Goal: Communication & Community: Answer question/provide support

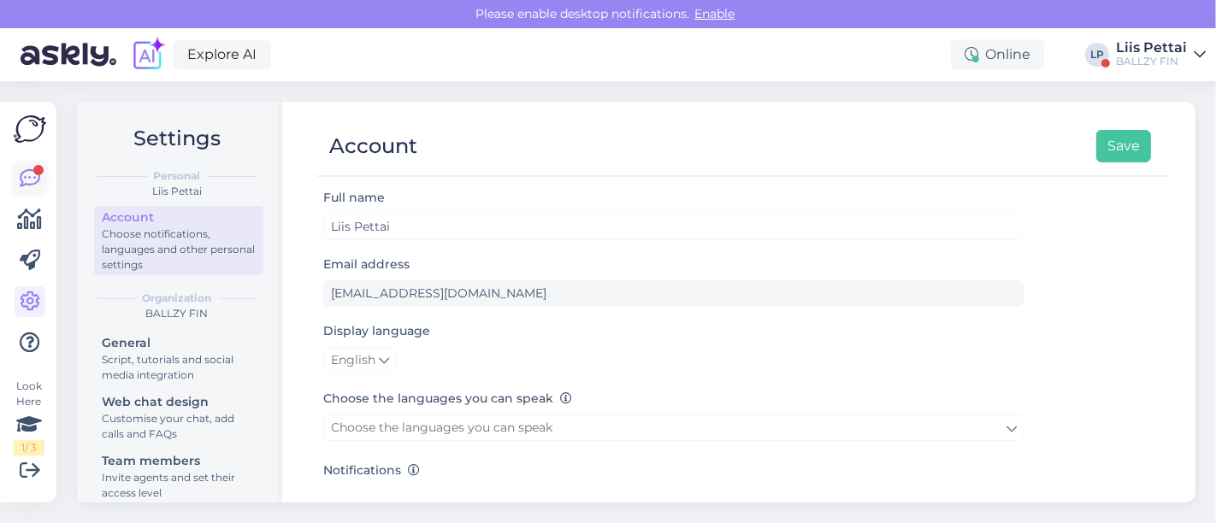
click at [27, 180] on icon at bounding box center [30, 178] width 21 height 21
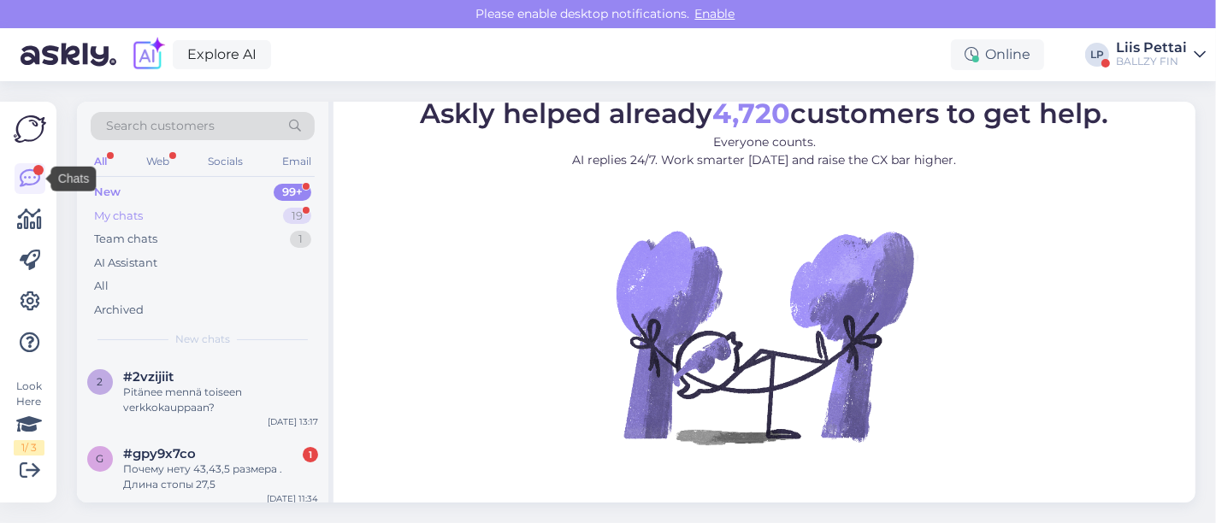
click at [149, 215] on div "My chats 19" at bounding box center [203, 216] width 224 height 24
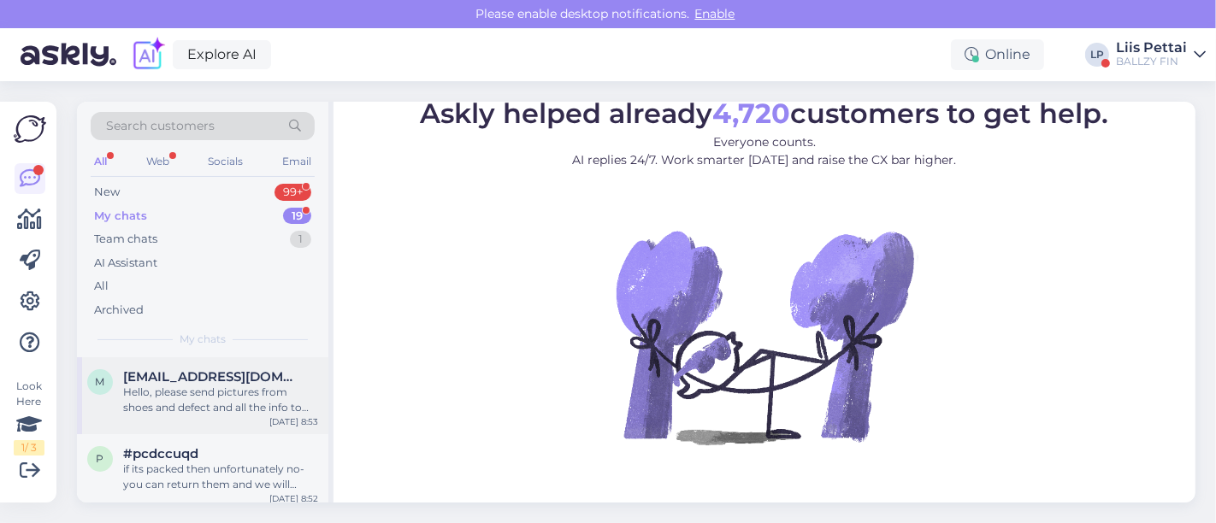
click at [174, 402] on div "Hello, please send pictures from shoes and defect and all the info to [EMAIL_AD…" at bounding box center [220, 400] width 195 height 31
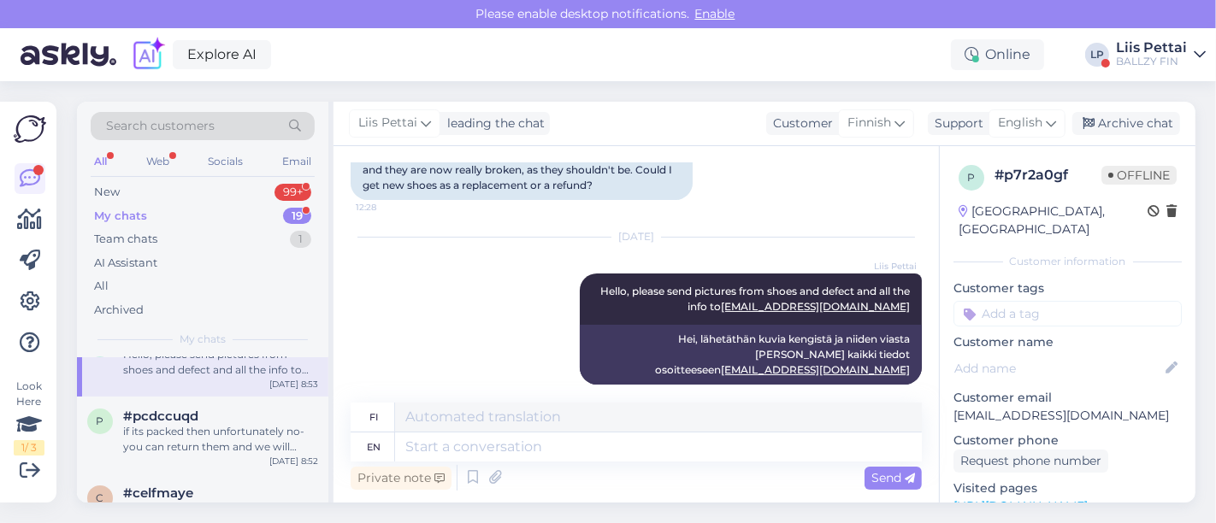
scroll to position [75, 0]
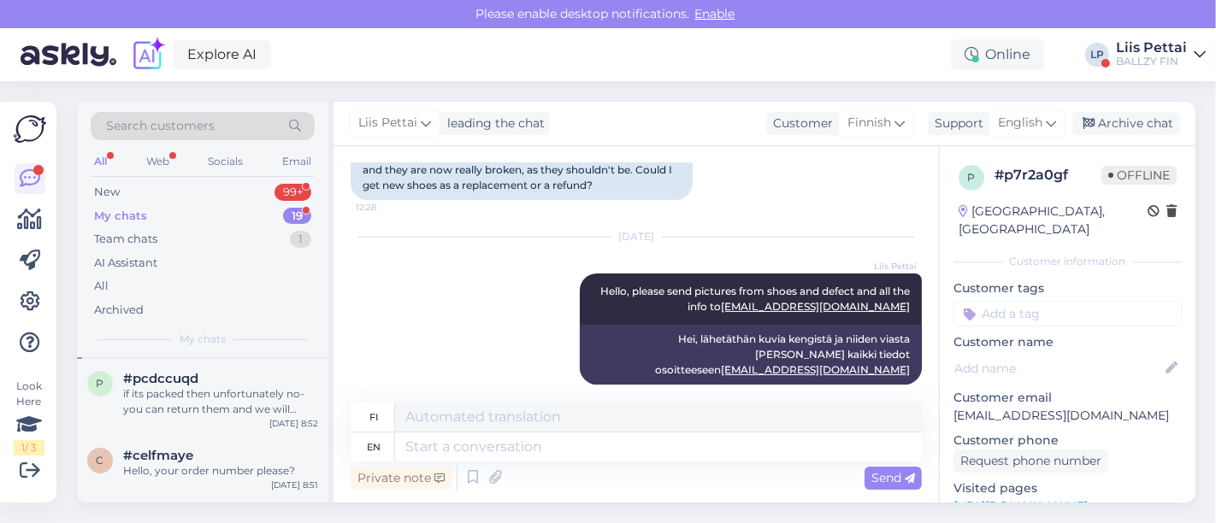
click at [174, 402] on div "if its packed then unfortunately no- you can return them and we will make a ref…" at bounding box center [220, 401] width 195 height 31
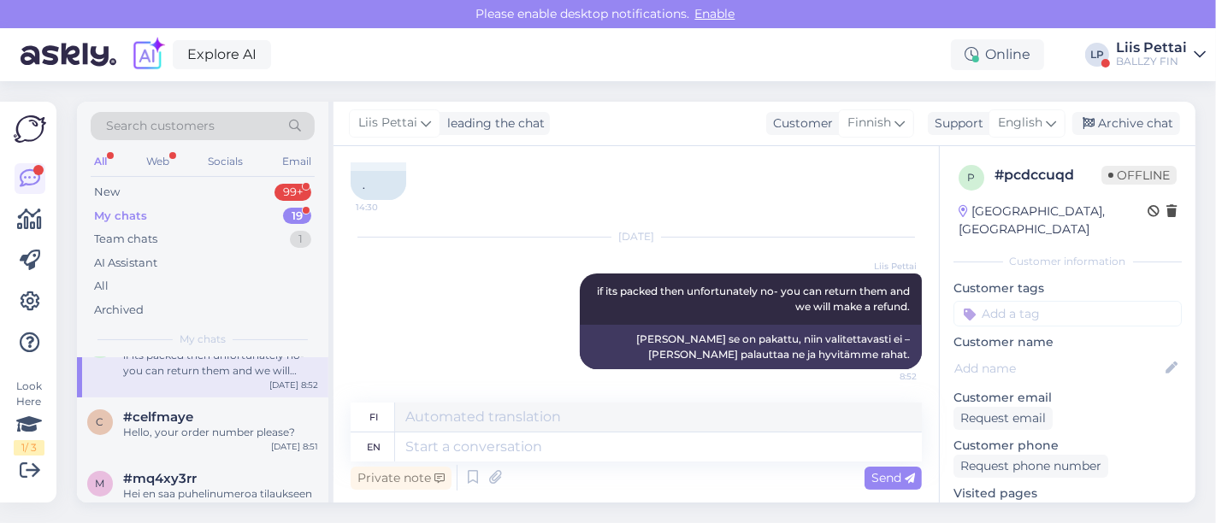
scroll to position [151, 0]
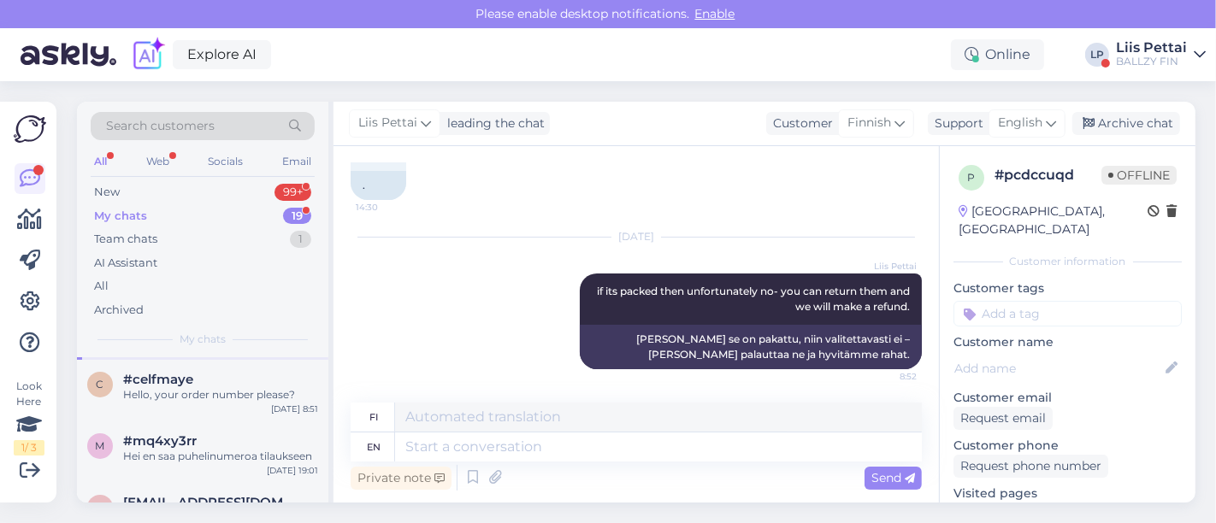
click at [174, 402] on div "c #celfmaye Hello, your order number please? [DATE] 8:51" at bounding box center [202, 391] width 251 height 62
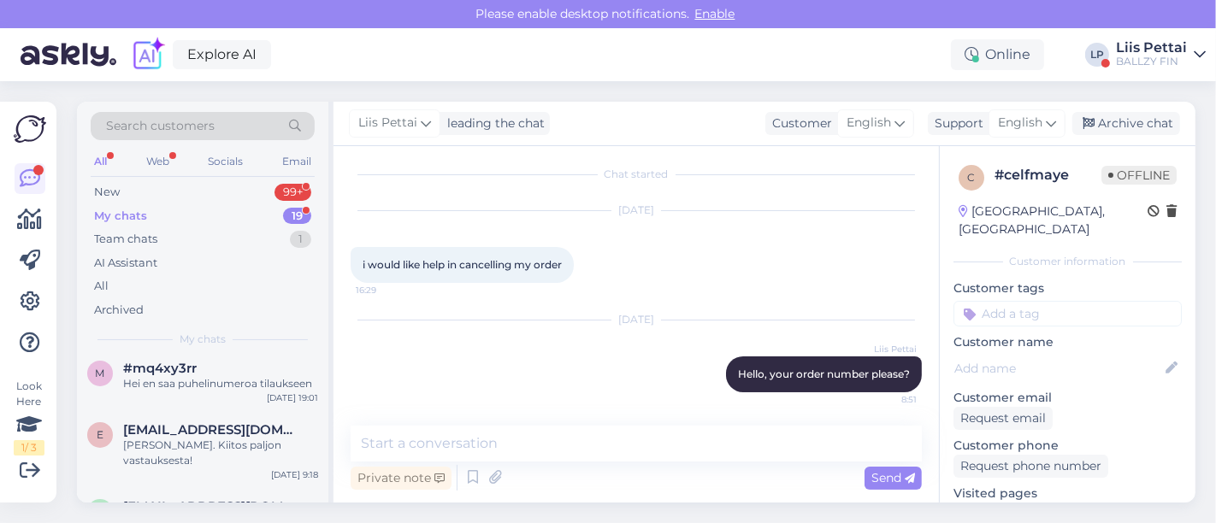
scroll to position [227, 0]
click at [174, 402] on div "m #mq4xy3rr Hei en saa puhelinumeroa tilaukseen [DATE] 19:01" at bounding box center [202, 376] width 251 height 62
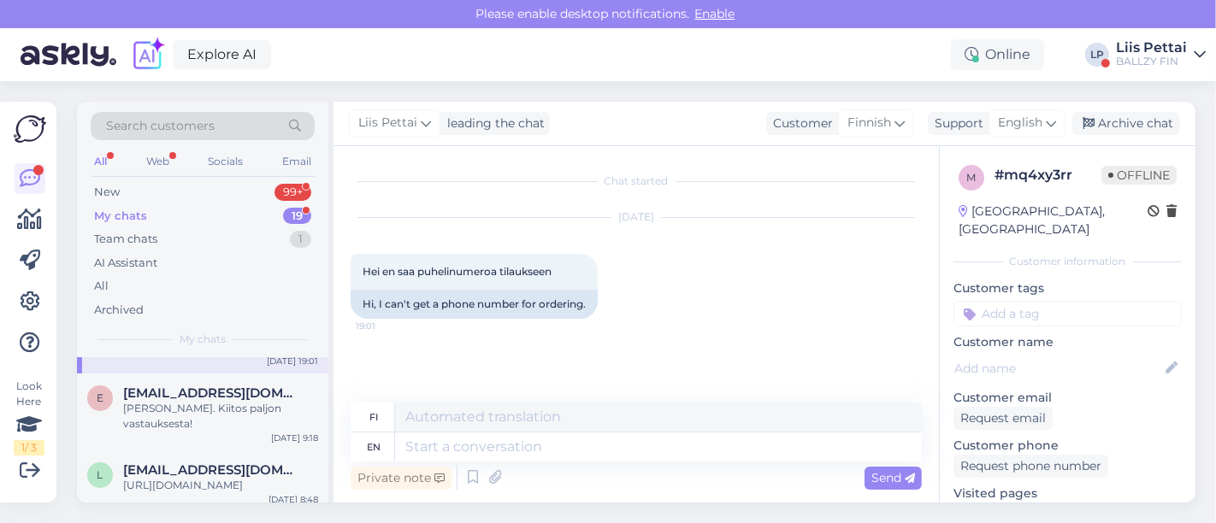
scroll to position [266, 0]
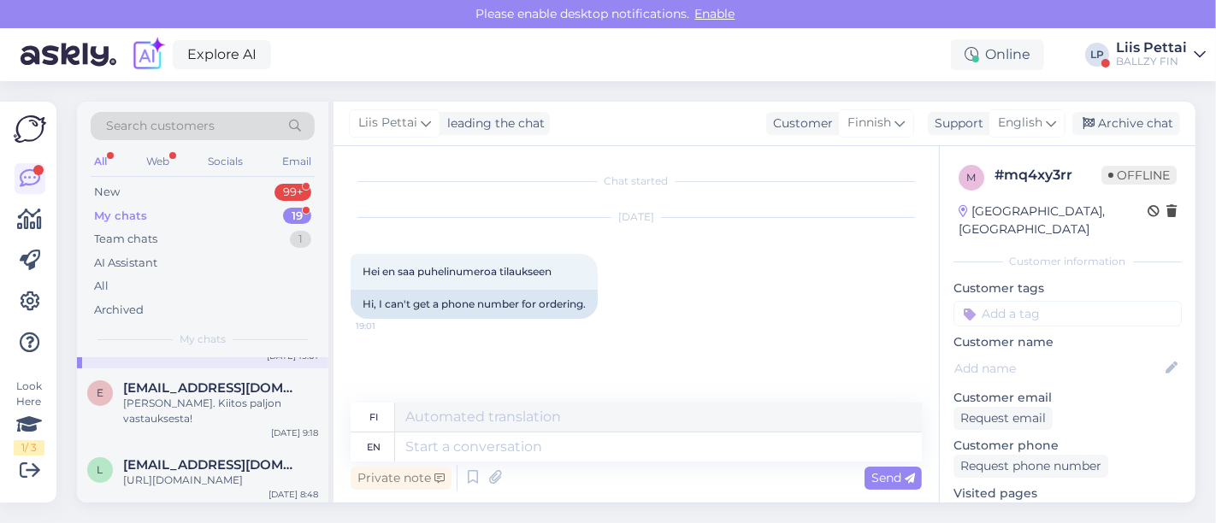
click at [174, 402] on div "[PERSON_NAME]. Kiitos paljon vastauksesta!" at bounding box center [220, 411] width 195 height 31
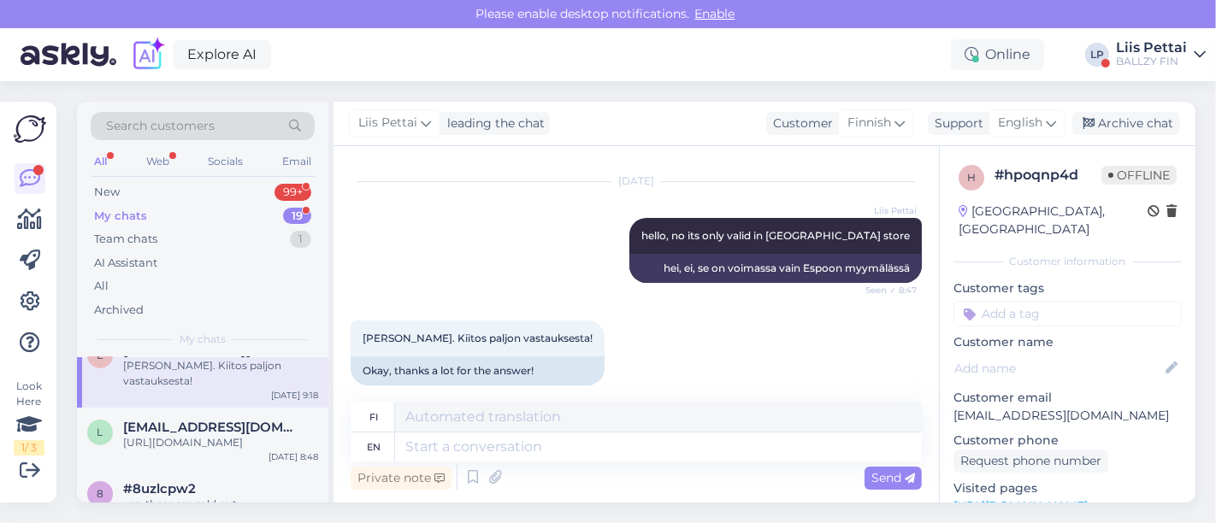
scroll to position [342, 0]
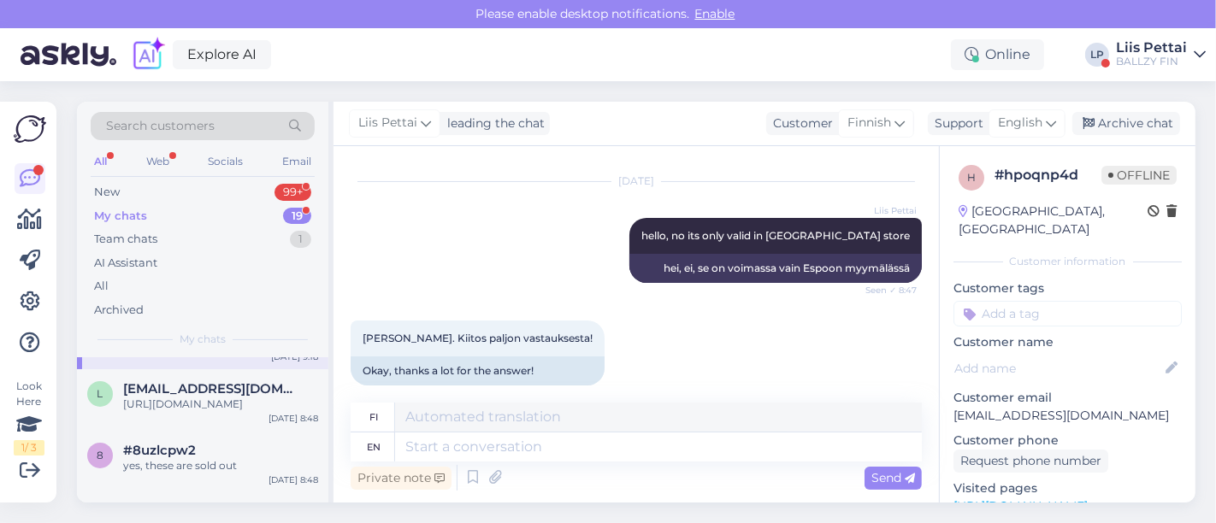
click at [174, 402] on div "[URL][DOMAIN_NAME]" at bounding box center [220, 404] width 195 height 15
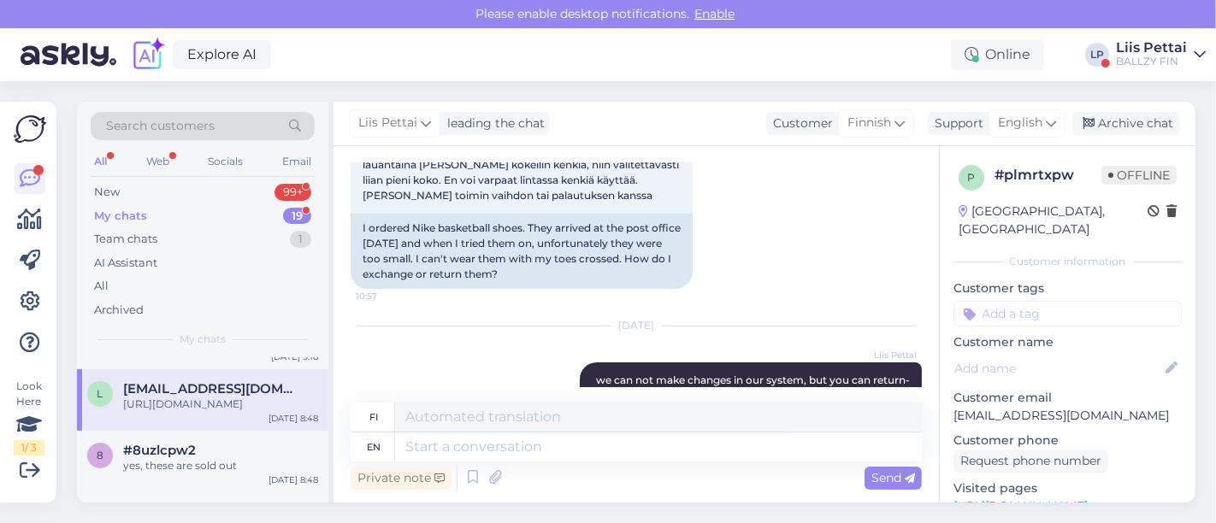
scroll to position [134, 0]
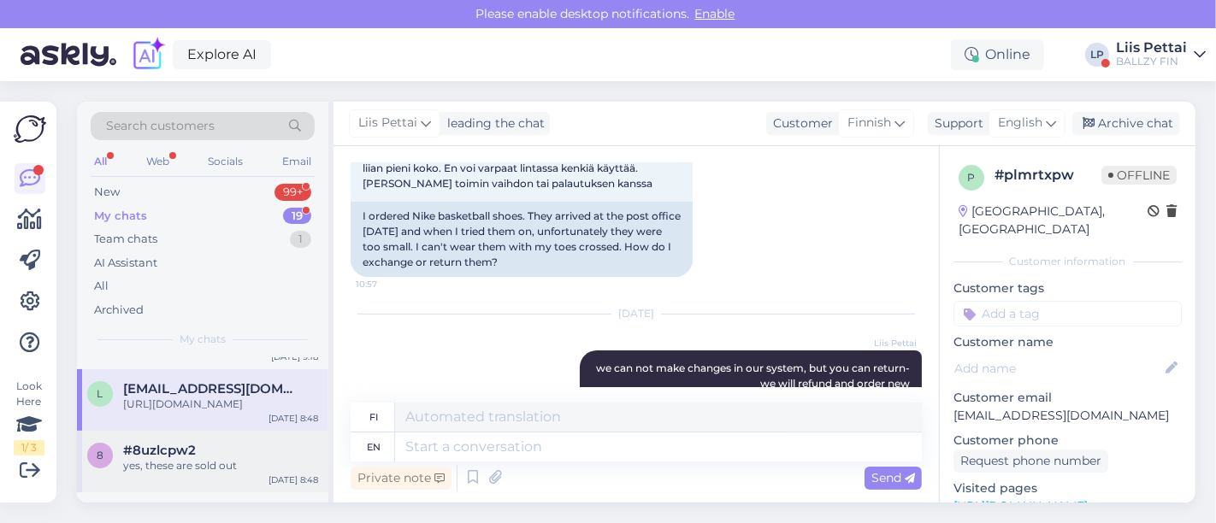
click at [222, 474] on div "yes, these are sold out" at bounding box center [220, 465] width 195 height 15
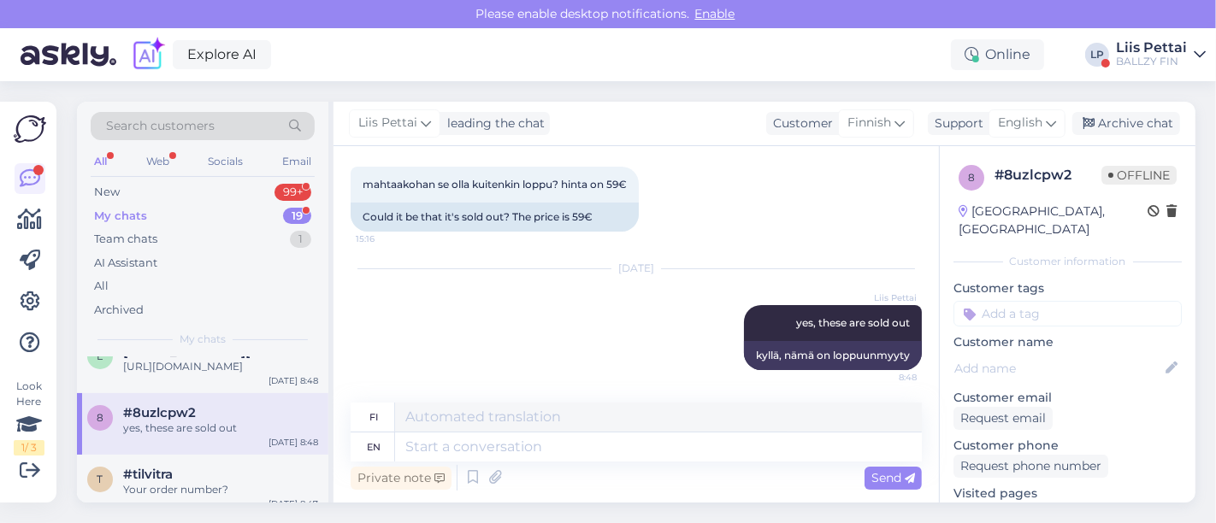
scroll to position [417, 0]
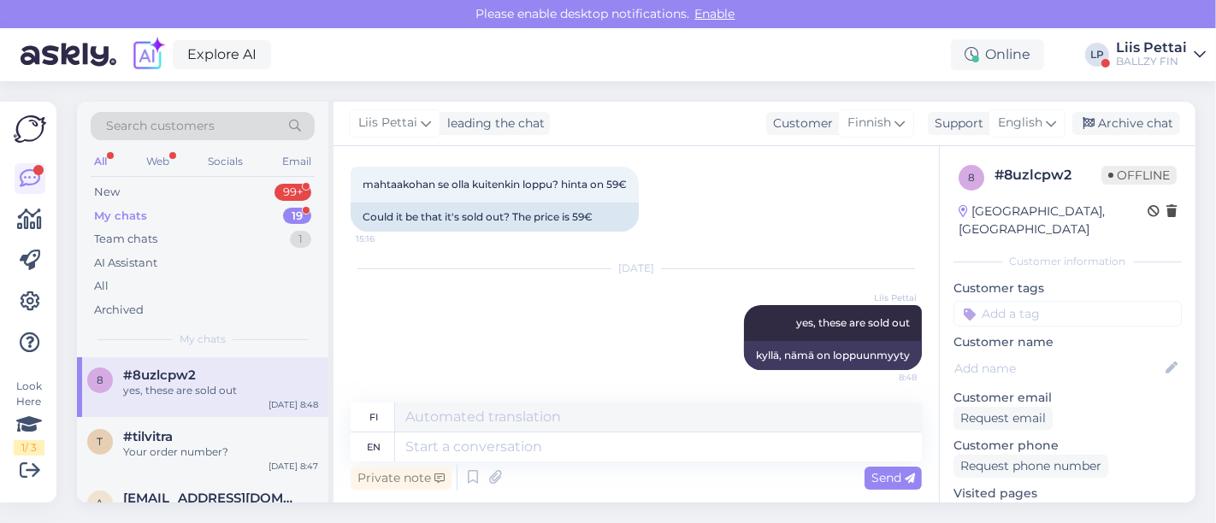
click at [222, 479] on div "t #tilvitra Your order number? [DATE] 8:47" at bounding box center [202, 448] width 251 height 62
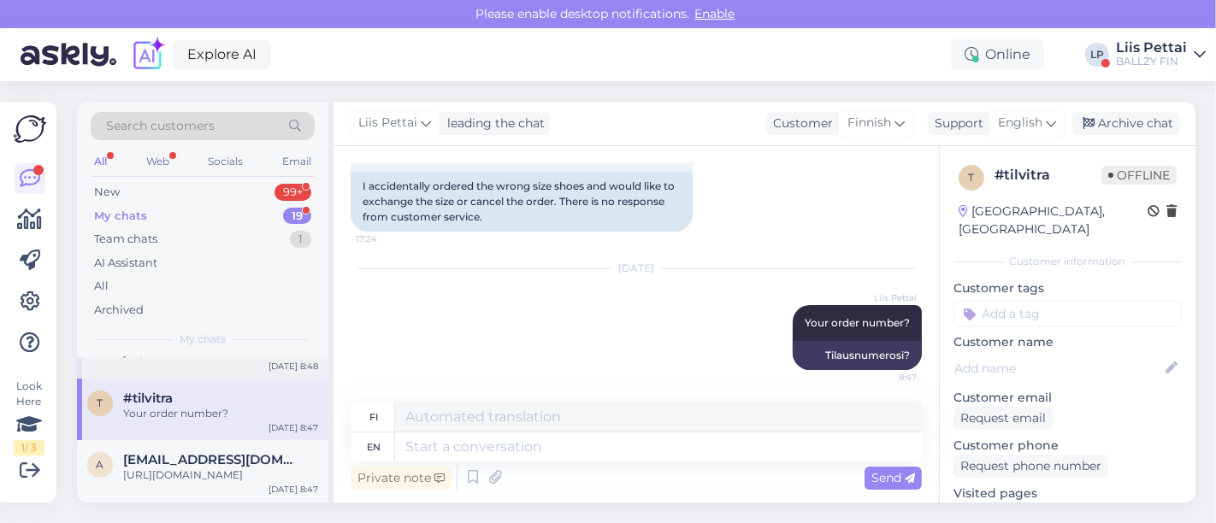
scroll to position [493, 0]
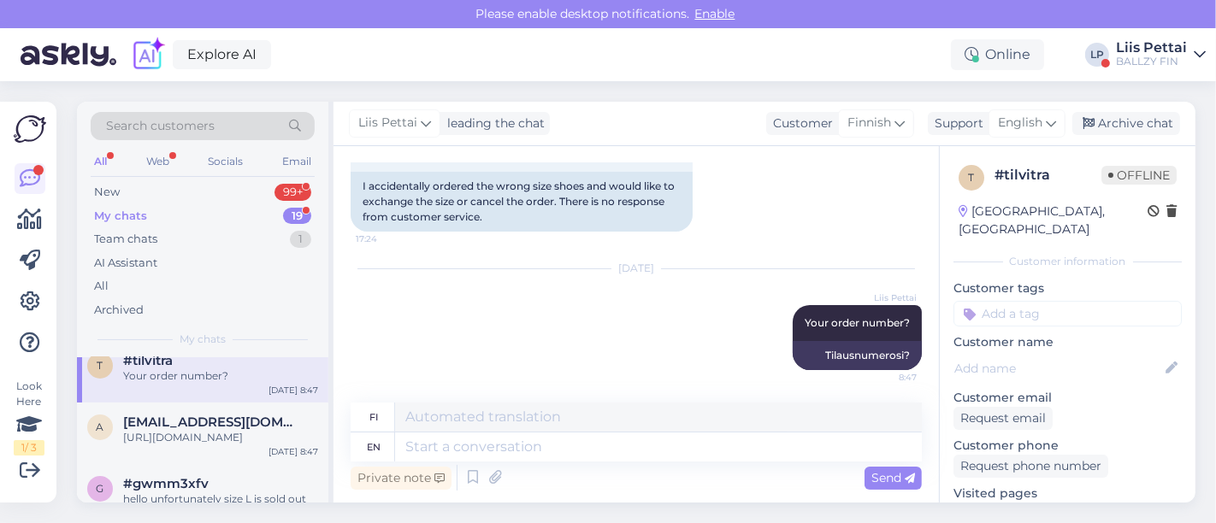
click at [222, 464] on div "a [EMAIL_ADDRESS][DOMAIN_NAME] [URL][DOMAIN_NAME] [DATE] 8:47" at bounding box center [202, 434] width 251 height 62
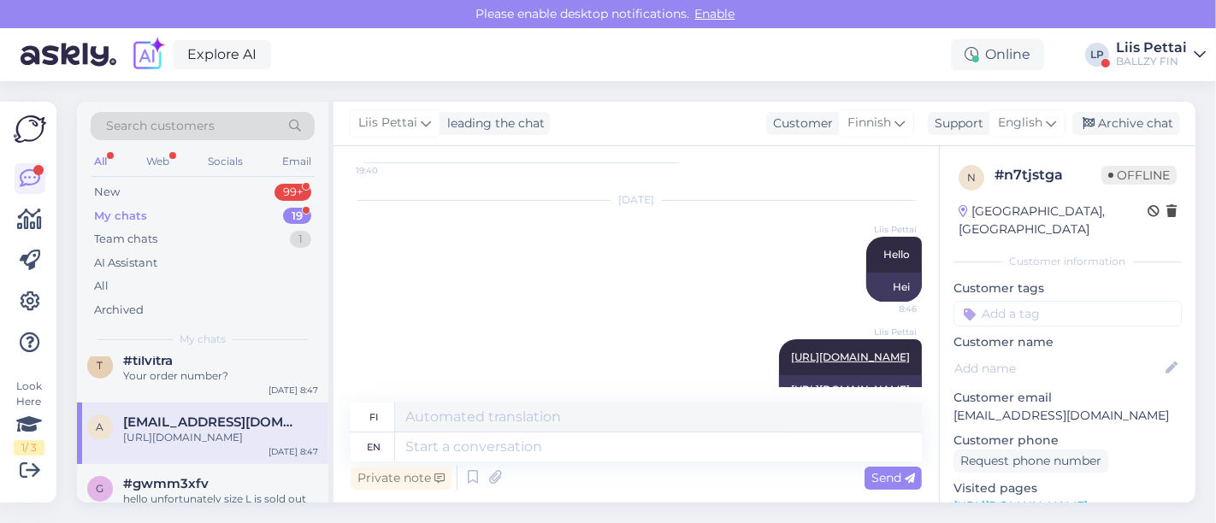
scroll to position [487, 0]
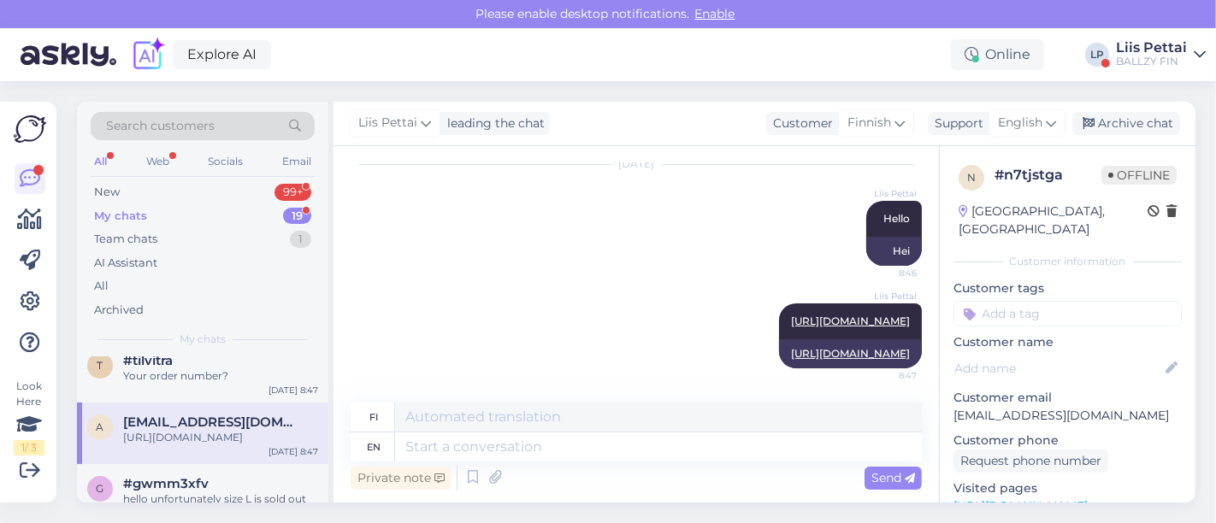
click at [207, 445] on div "[URL][DOMAIN_NAME]" at bounding box center [220, 437] width 195 height 15
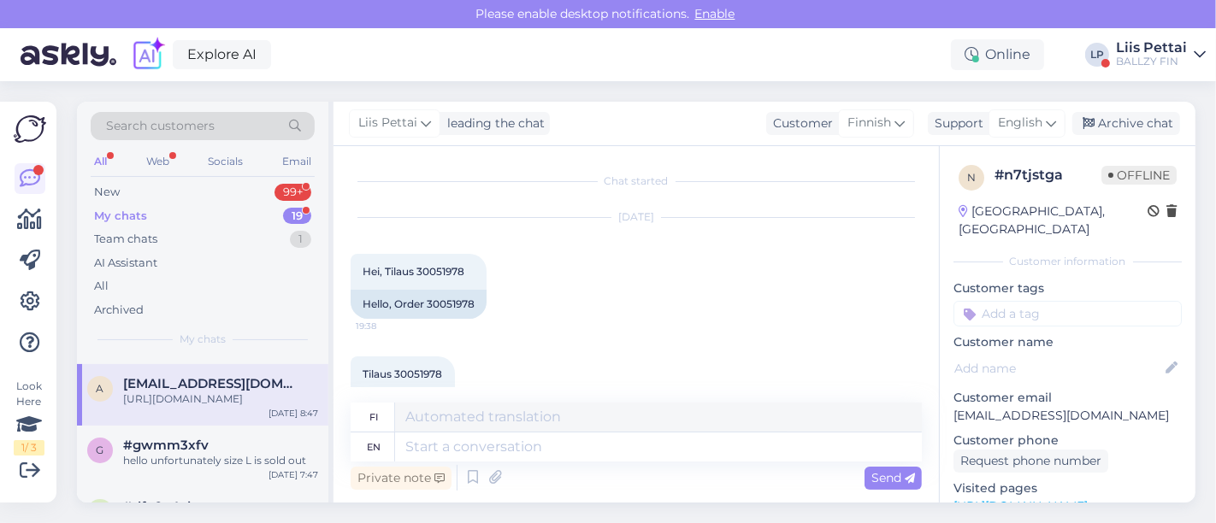
scroll to position [569, 0]
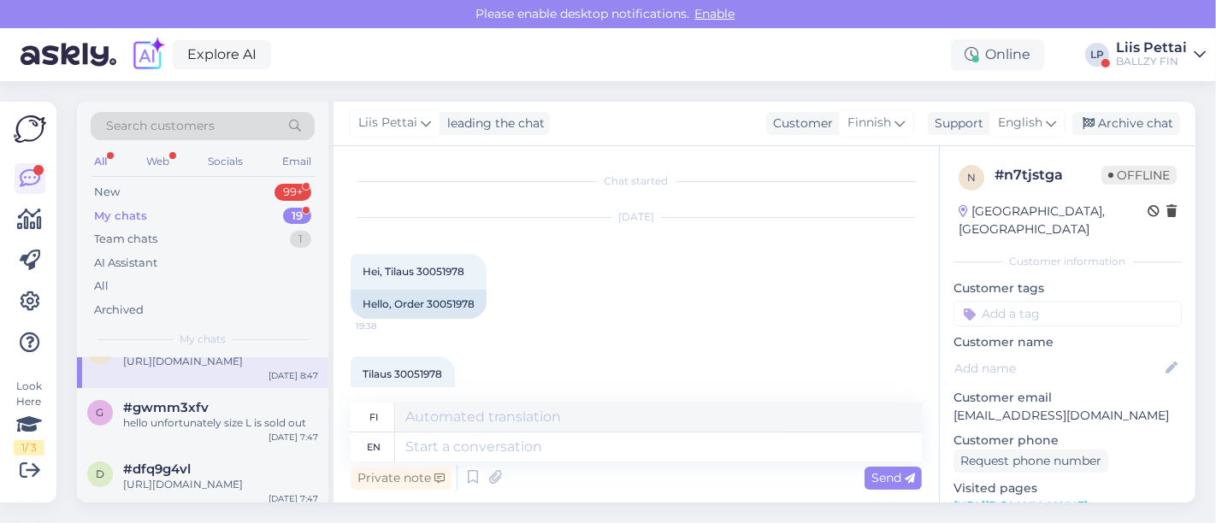
click at [207, 431] on div "hello unfortunately size L is sold out" at bounding box center [220, 423] width 195 height 15
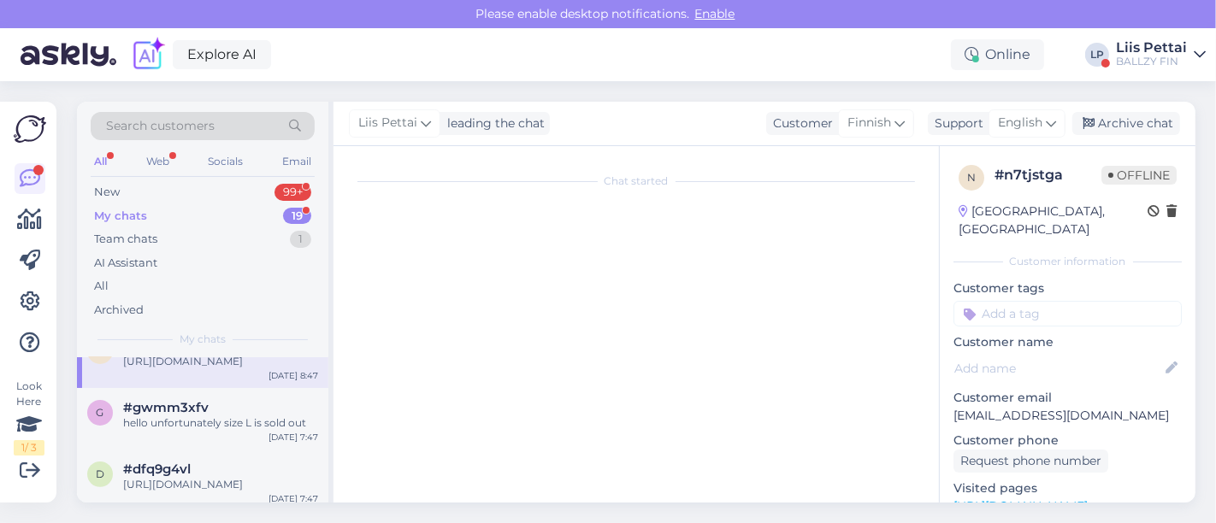
scroll to position [386, 0]
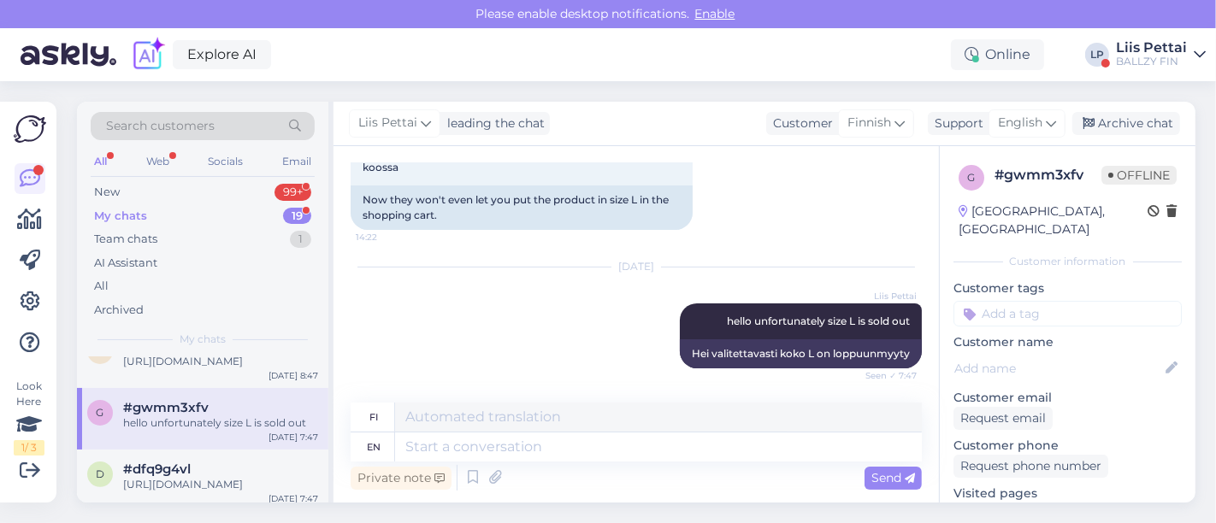
click at [1146, 50] on div "Liis Pettai" at bounding box center [1151, 48] width 71 height 14
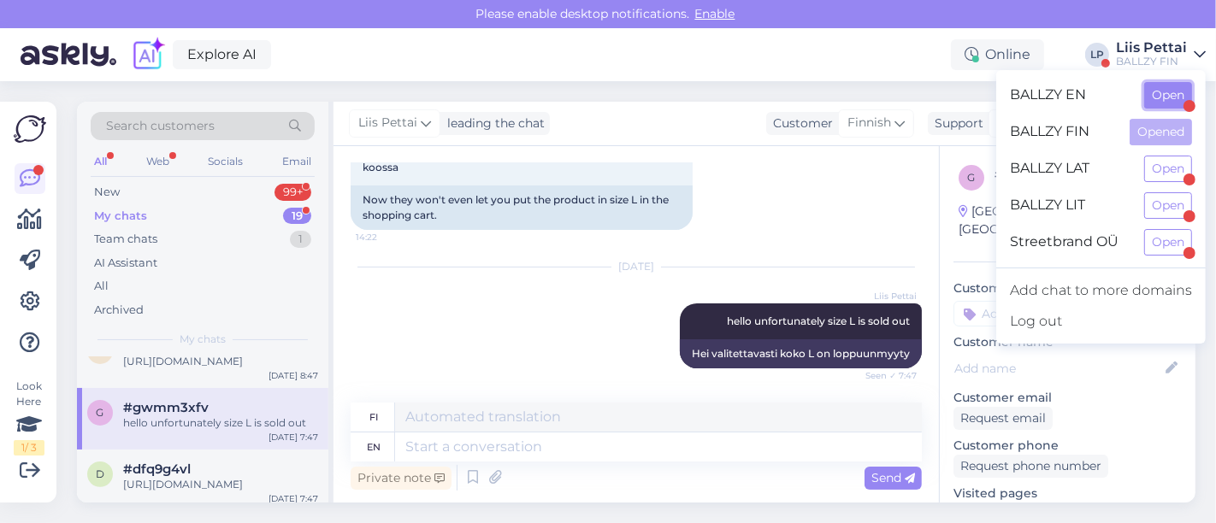
click at [1158, 95] on button "Open" at bounding box center [1168, 95] width 48 height 27
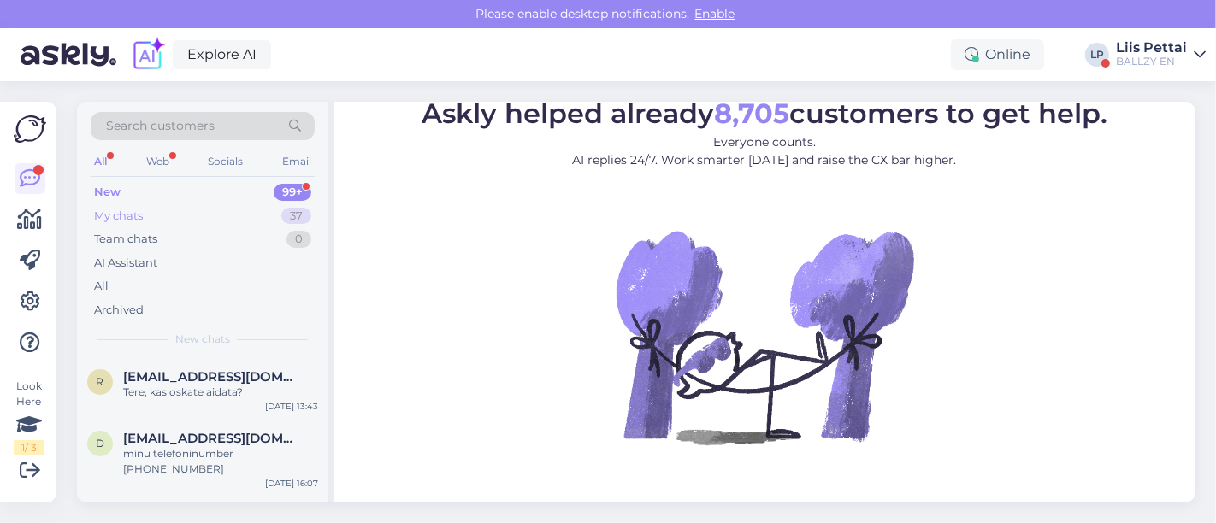
click at [142, 209] on div "My chats" at bounding box center [118, 216] width 49 height 17
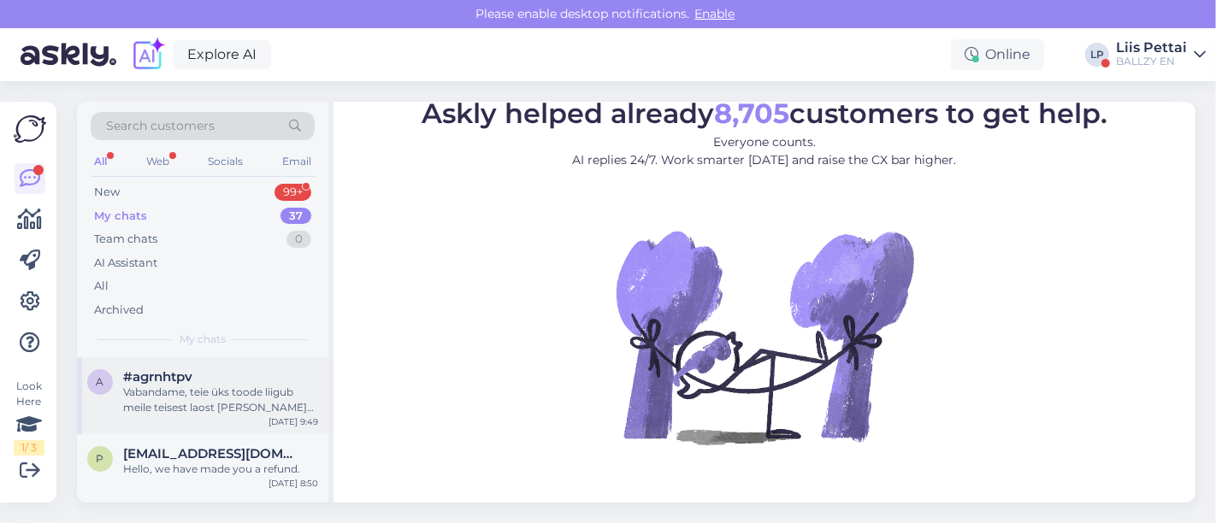
click at [142, 404] on div "Vabandame, teie üks toode liigub meile teisest laost [PERSON_NAME] peaks saama …" at bounding box center [220, 400] width 195 height 31
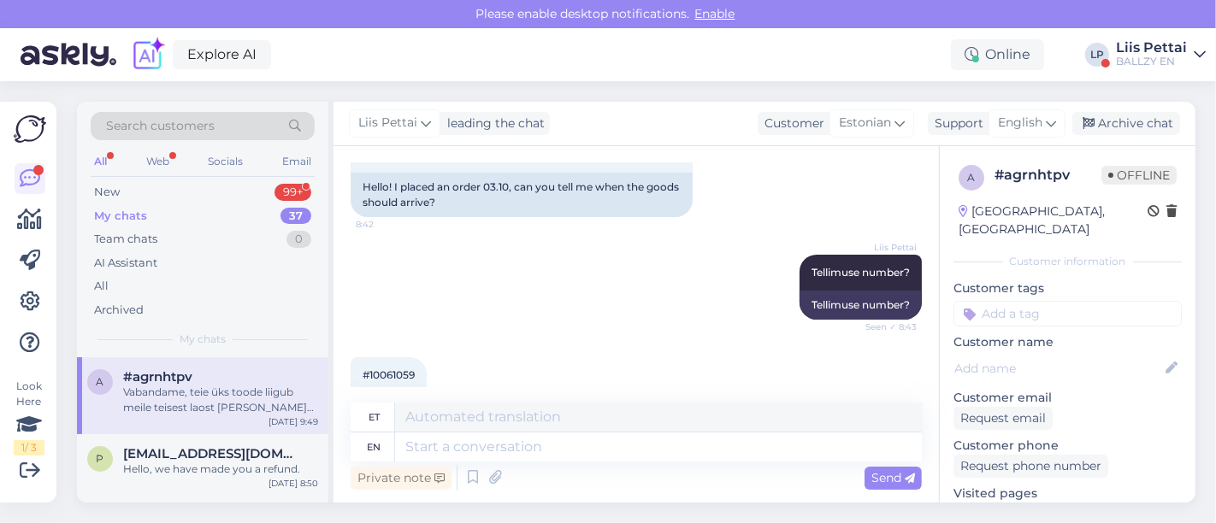
scroll to position [318, 0]
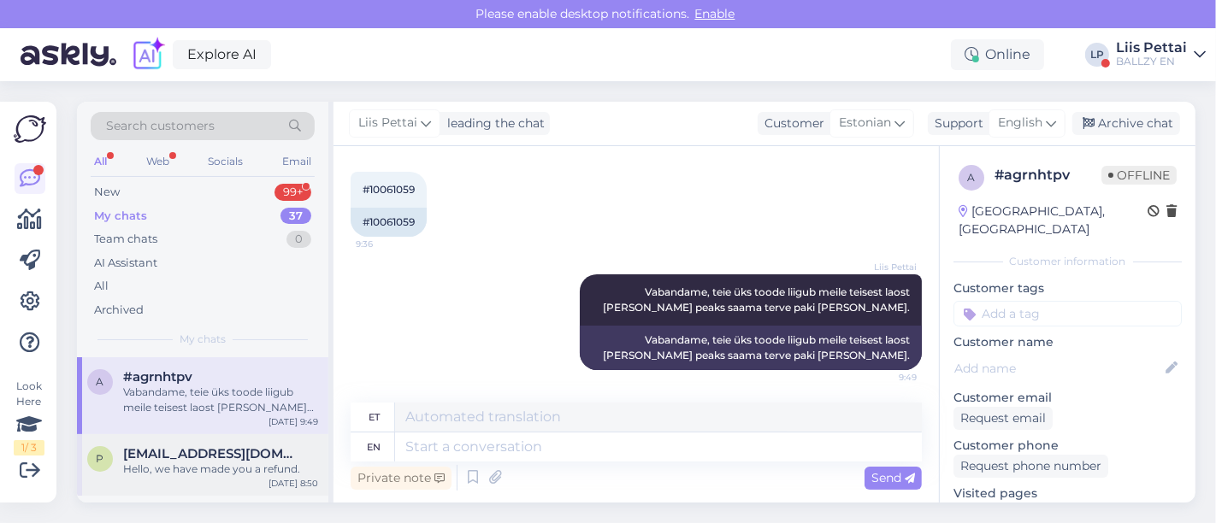
click at [201, 473] on div "Hello, we have made you a refund." at bounding box center [220, 469] width 195 height 15
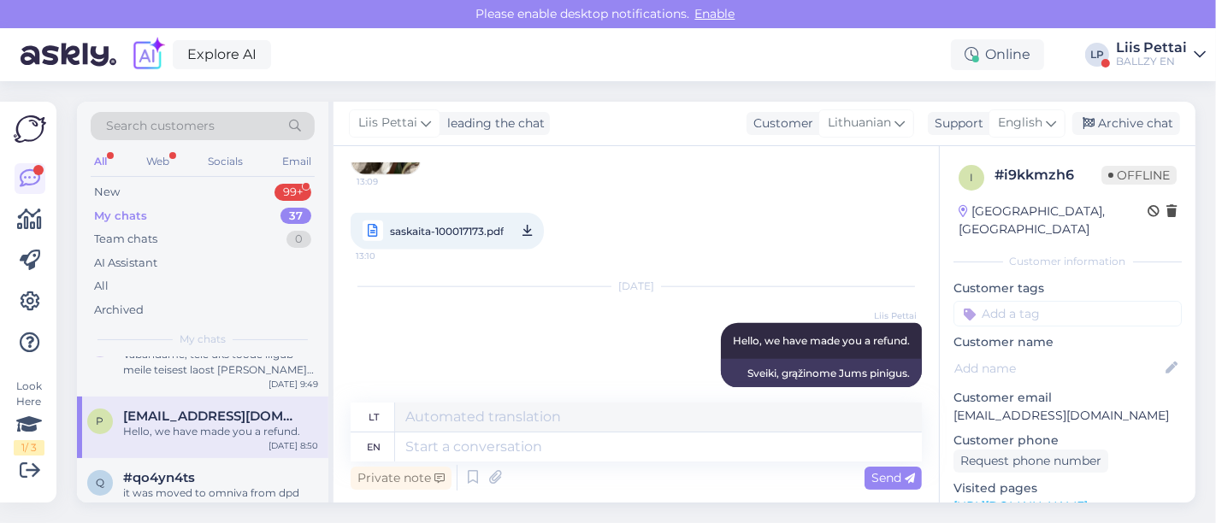
scroll to position [75, 0]
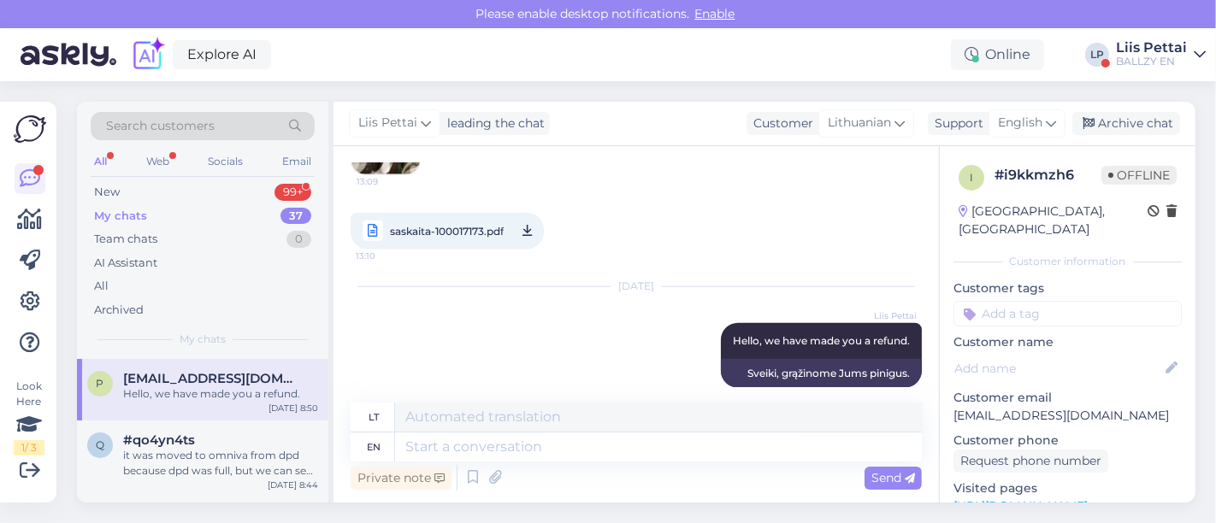
click at [201, 470] on div "it was moved to omniva from dpd because dpd was full, but we can see that omniv…" at bounding box center [220, 463] width 195 height 31
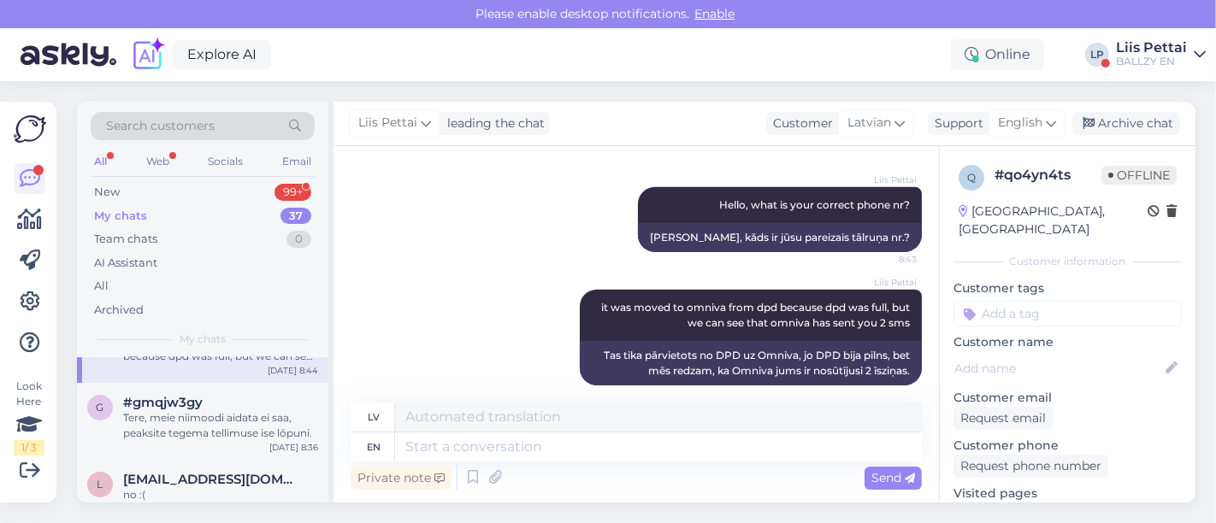
scroll to position [227, 0]
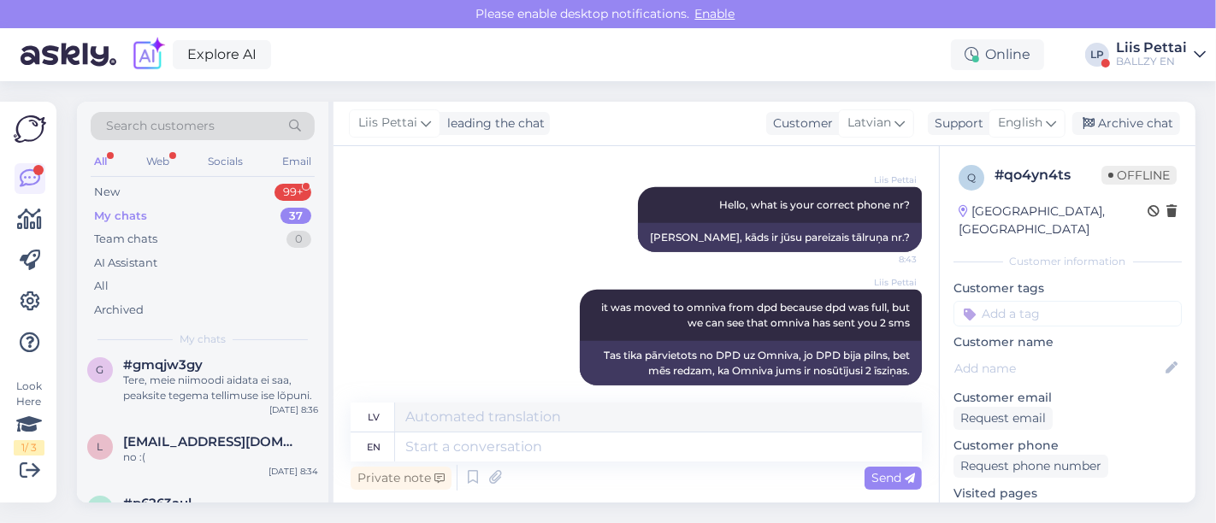
click at [201, 470] on div "l [EMAIL_ADDRESS][DOMAIN_NAME] no :( [DATE] 8:34" at bounding box center [202, 453] width 251 height 62
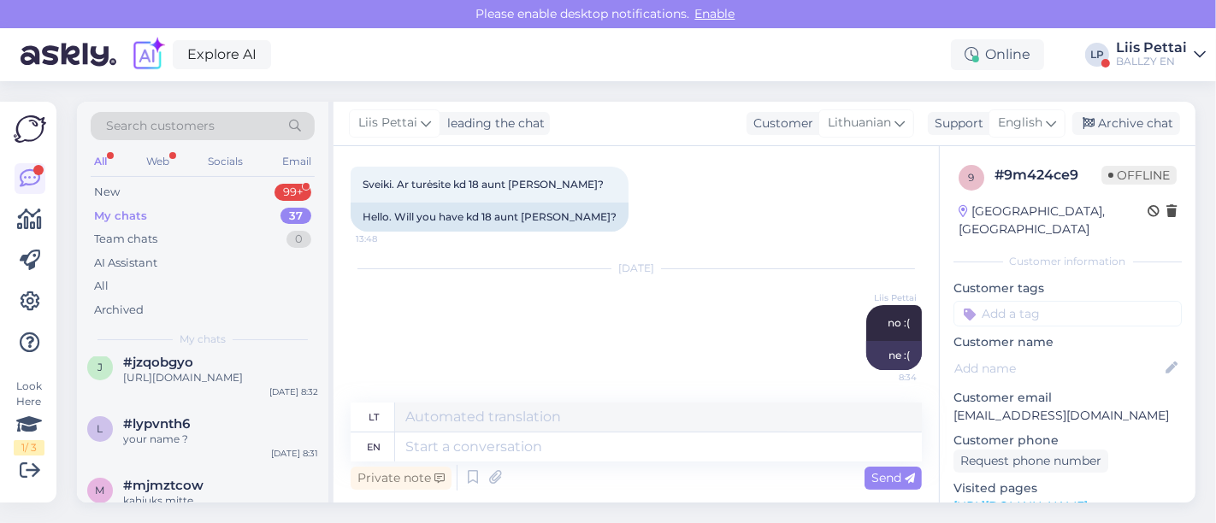
scroll to position [493, 0]
click at [201, 464] on div "l #lypvnth6 your name ? [DATE] 8:31" at bounding box center [202, 434] width 251 height 62
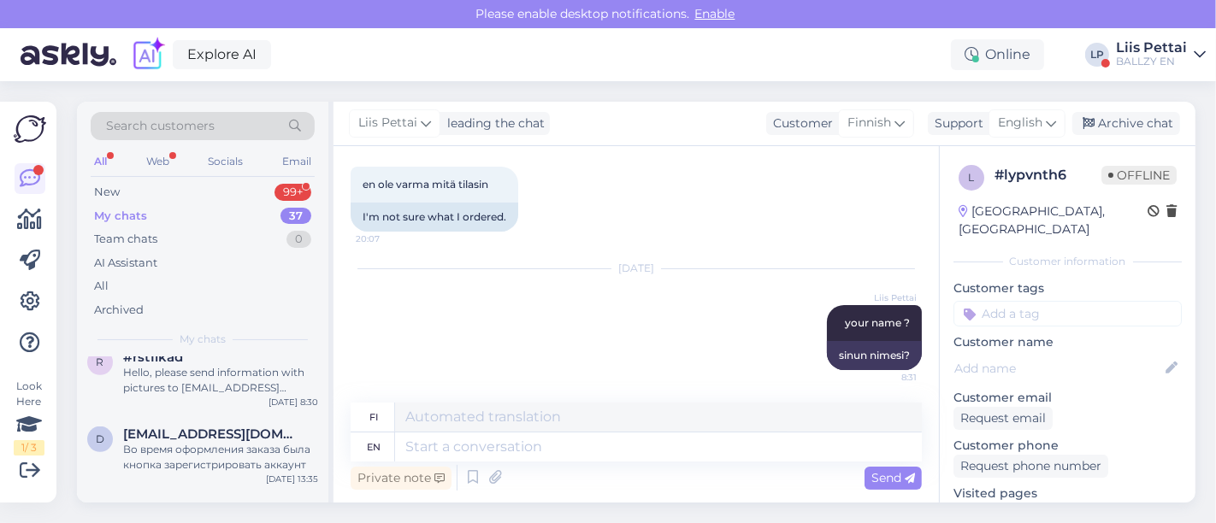
scroll to position [684, 0]
click at [201, 470] on div "Во время оформления заказа была кнопка зарегистрировать аккаунт" at bounding box center [220, 454] width 195 height 31
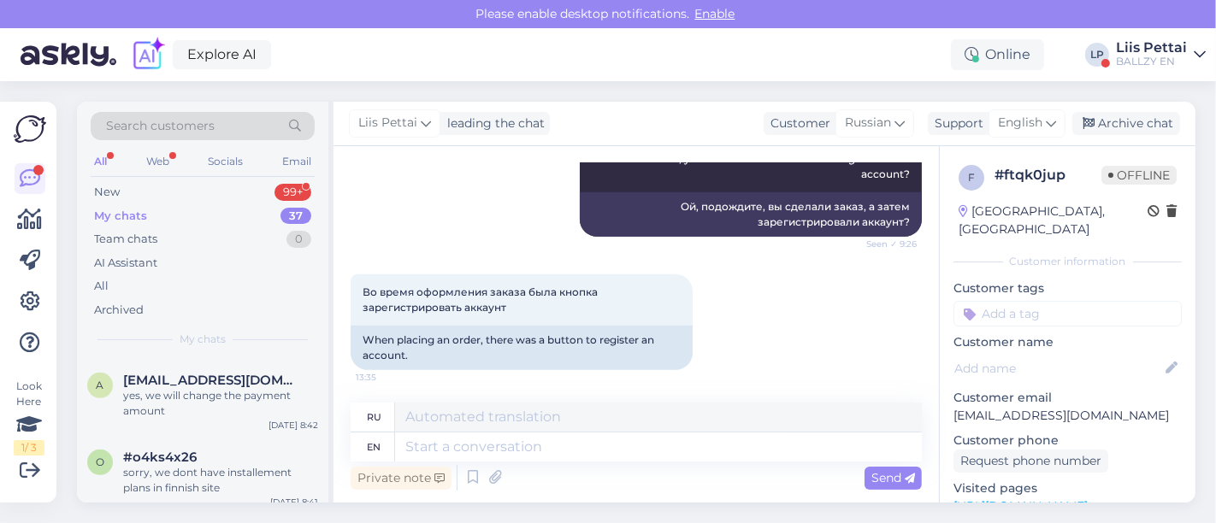
scroll to position [911, 0]
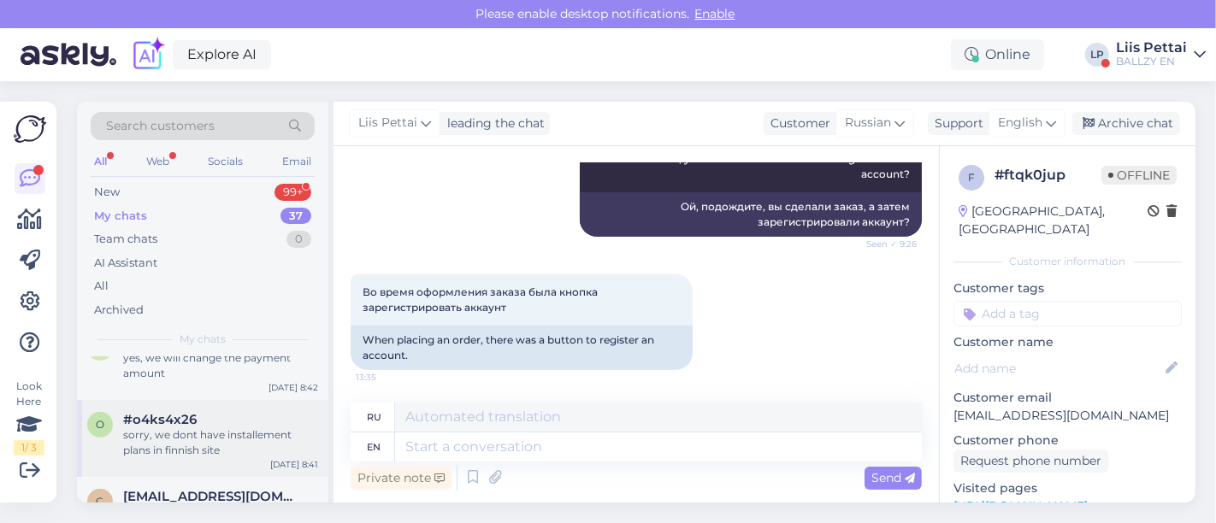
click at [229, 427] on div "#o4ks4x26" at bounding box center [220, 419] width 195 height 15
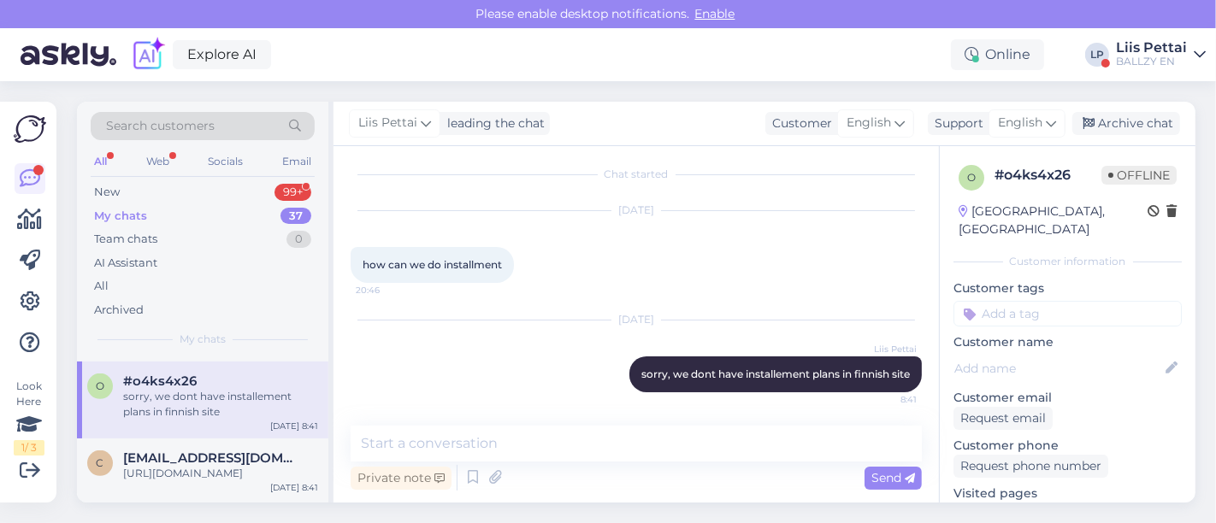
scroll to position [987, 0]
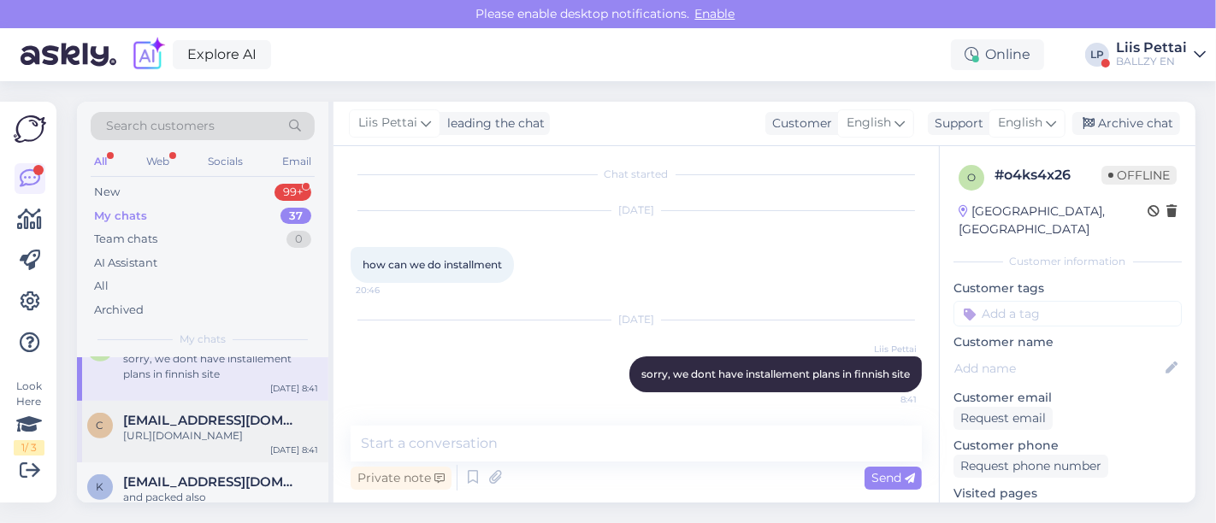
click at [266, 444] on div "[URL][DOMAIN_NAME]" at bounding box center [220, 435] width 195 height 15
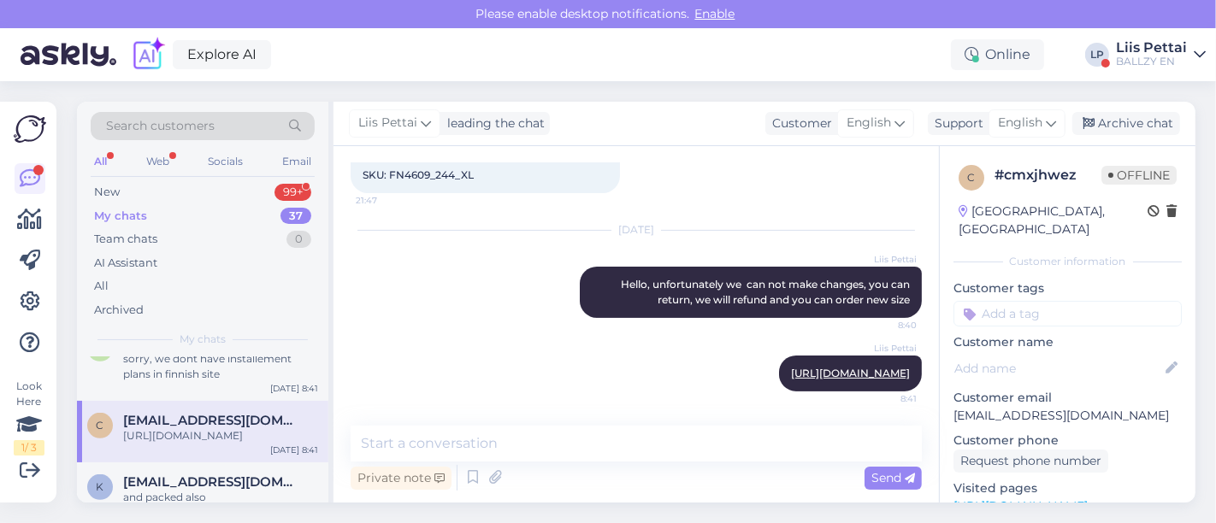
scroll to position [256, 0]
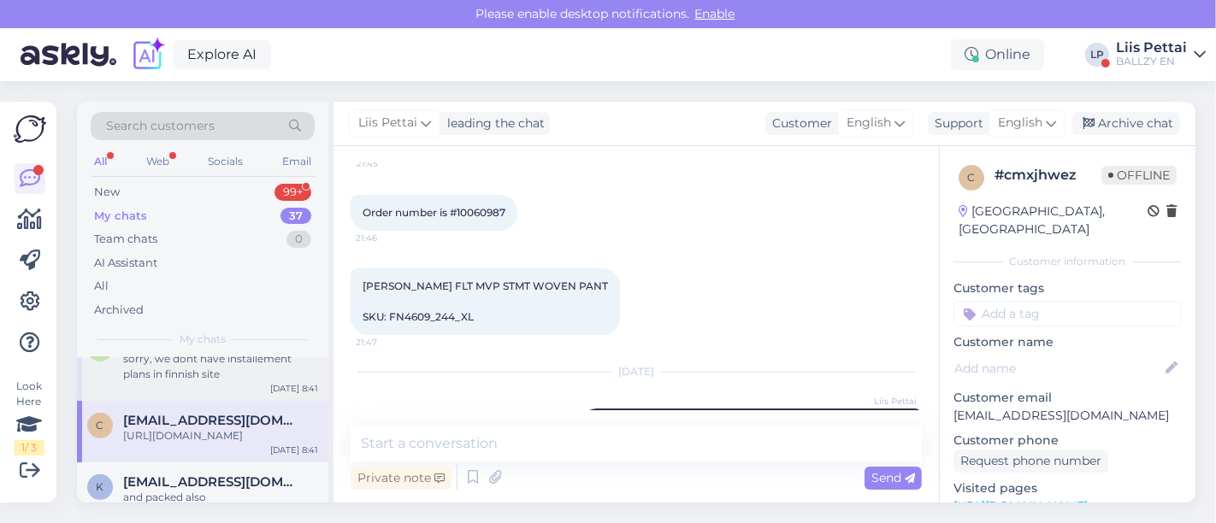
click at [227, 396] on div "o #o4ks4x26 sorry, we dont have installement plans in finnish site [DATE] 8:41" at bounding box center [202, 362] width 251 height 77
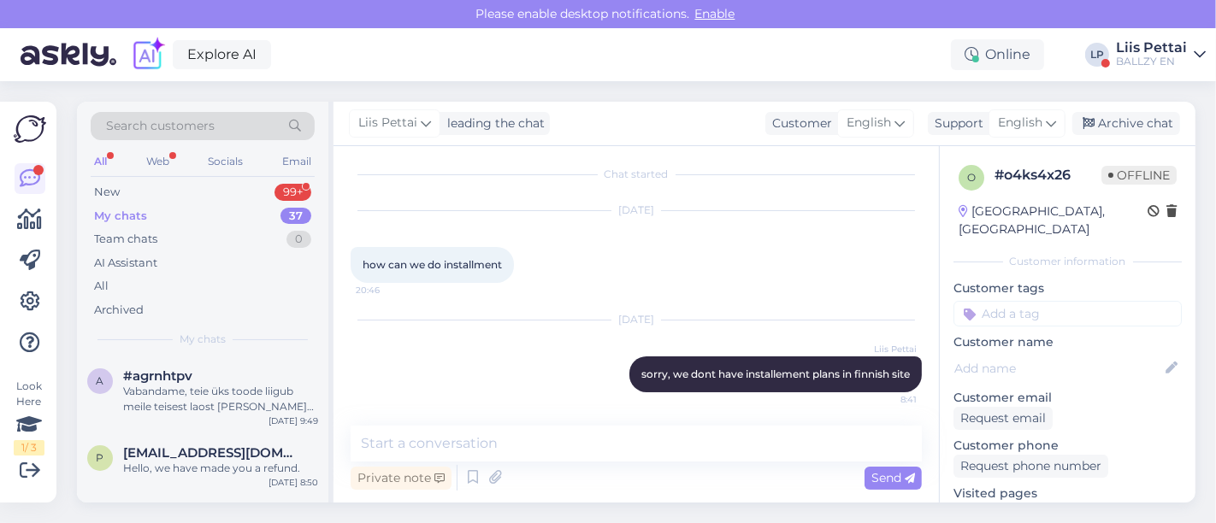
scroll to position [0, 0]
click at [237, 179] on div "Search customers All Web Socials Email New 99+ My chats 37 Team chats 0 AI Assi…" at bounding box center [202, 230] width 251 height 256
click at [234, 191] on div "New 99+" at bounding box center [203, 192] width 224 height 24
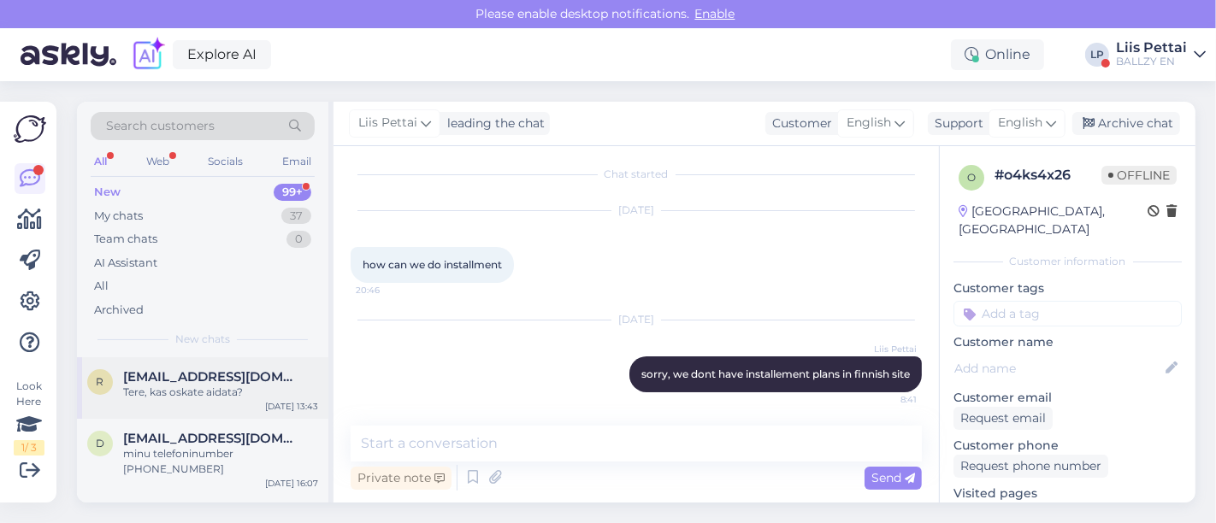
click at [188, 374] on span "[EMAIL_ADDRESS][DOMAIN_NAME]" at bounding box center [212, 376] width 178 height 15
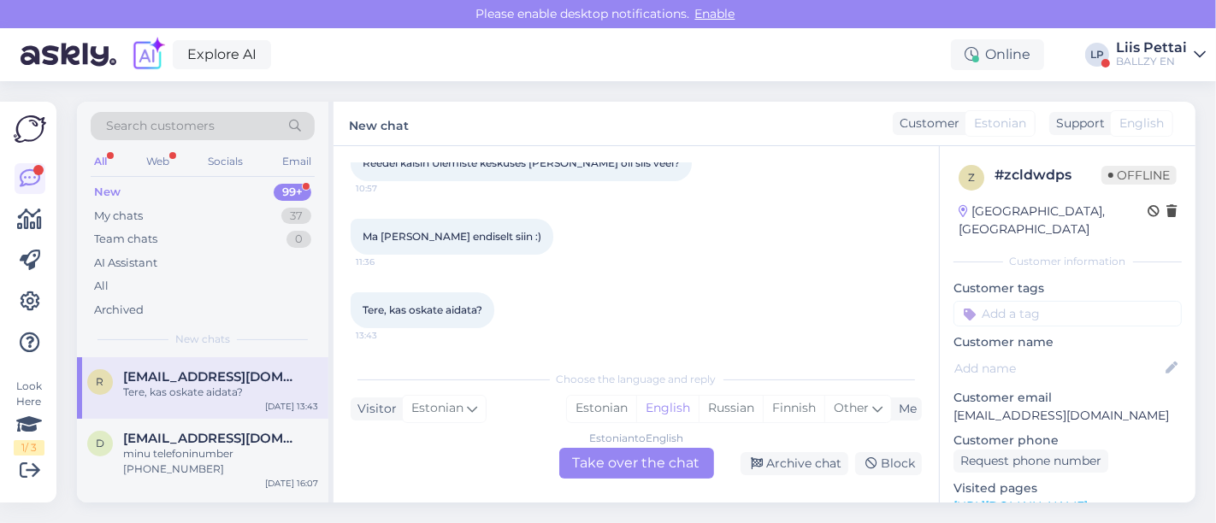
click at [1160, 50] on div "Liis Pettai" at bounding box center [1151, 48] width 71 height 14
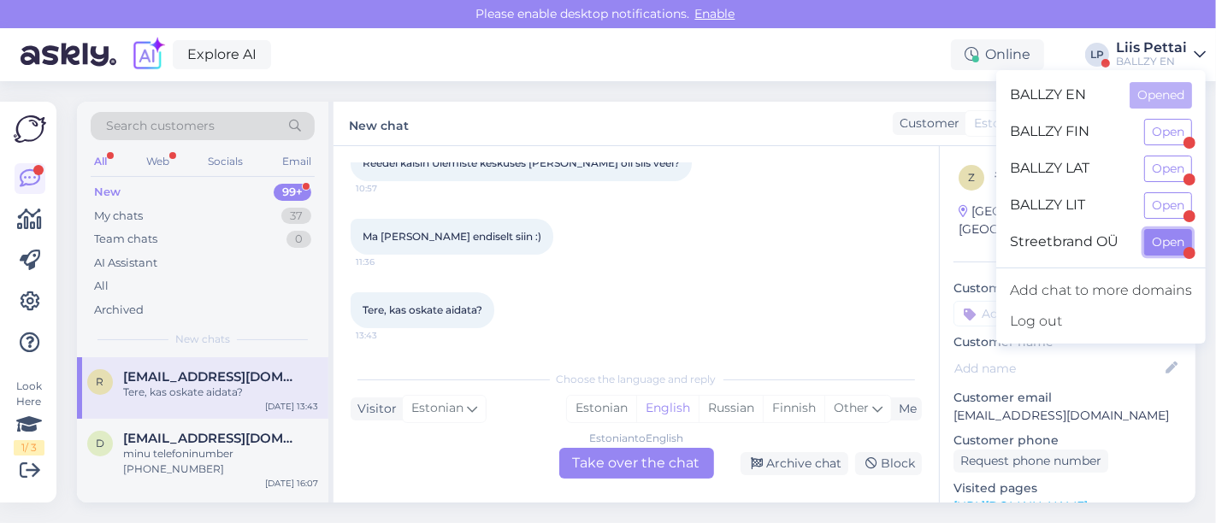
click at [1158, 244] on button "Open" at bounding box center [1168, 242] width 48 height 27
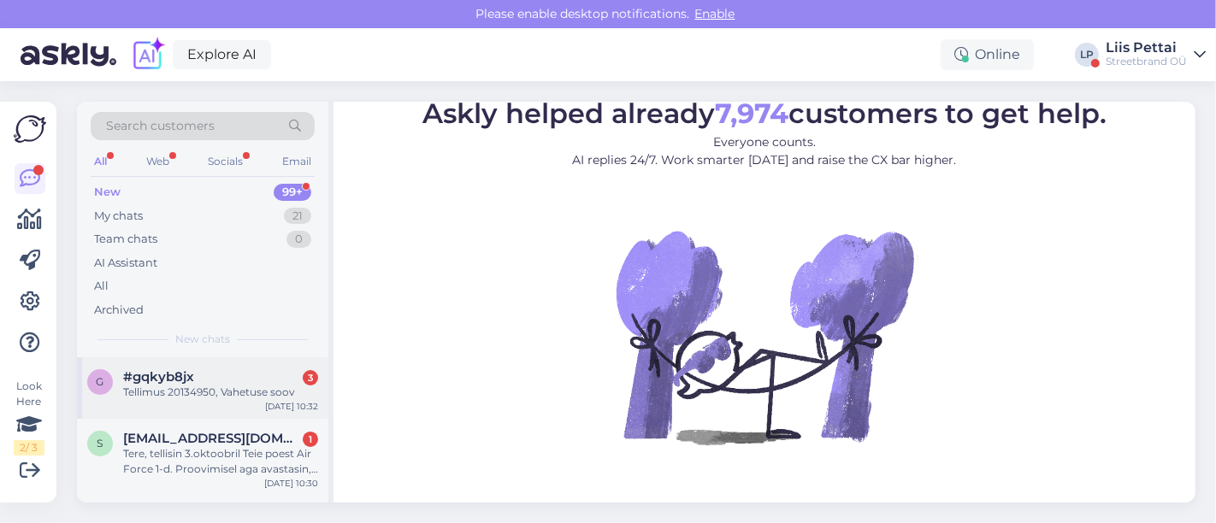
click at [192, 391] on div "Tellimus 20134950, Vahetuse soov" at bounding box center [220, 392] width 195 height 15
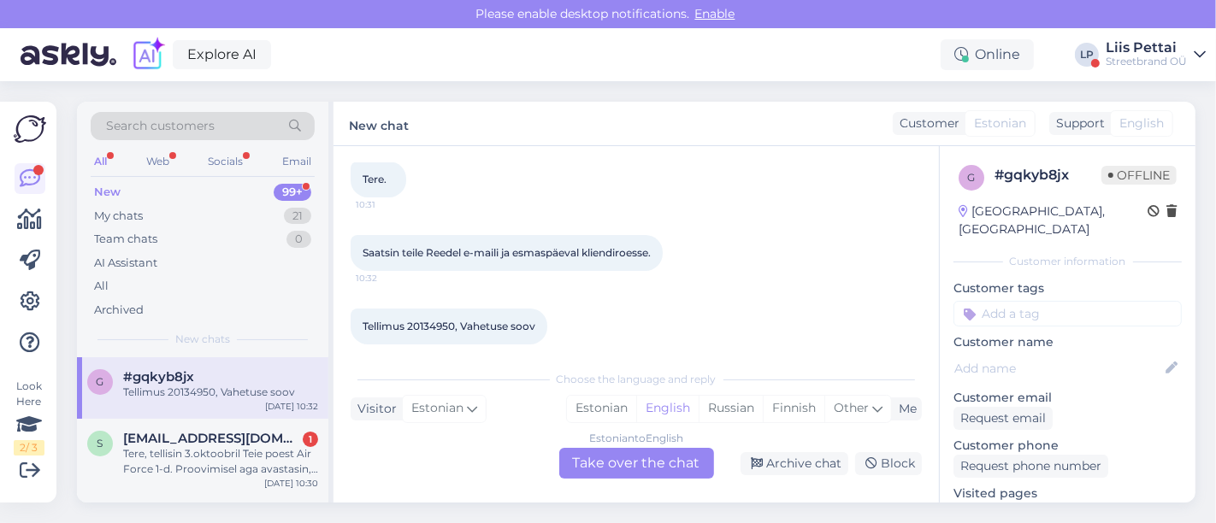
scroll to position [108, 0]
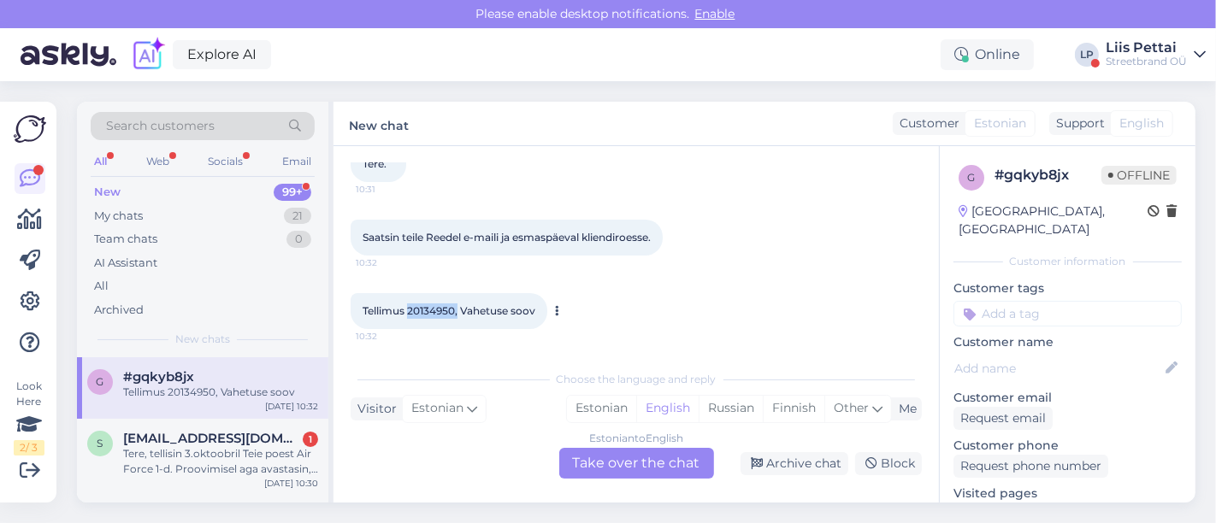
drag, startPoint x: 407, startPoint y: 311, endPoint x: 458, endPoint y: 310, distance: 51.3
click at [458, 310] on span "Tellimus 20134950, Vahetuse soov" at bounding box center [448, 310] width 173 height 13
copy span "20134950,"
click at [596, 461] on div "Estonian to English Take over the chat" at bounding box center [636, 463] width 155 height 31
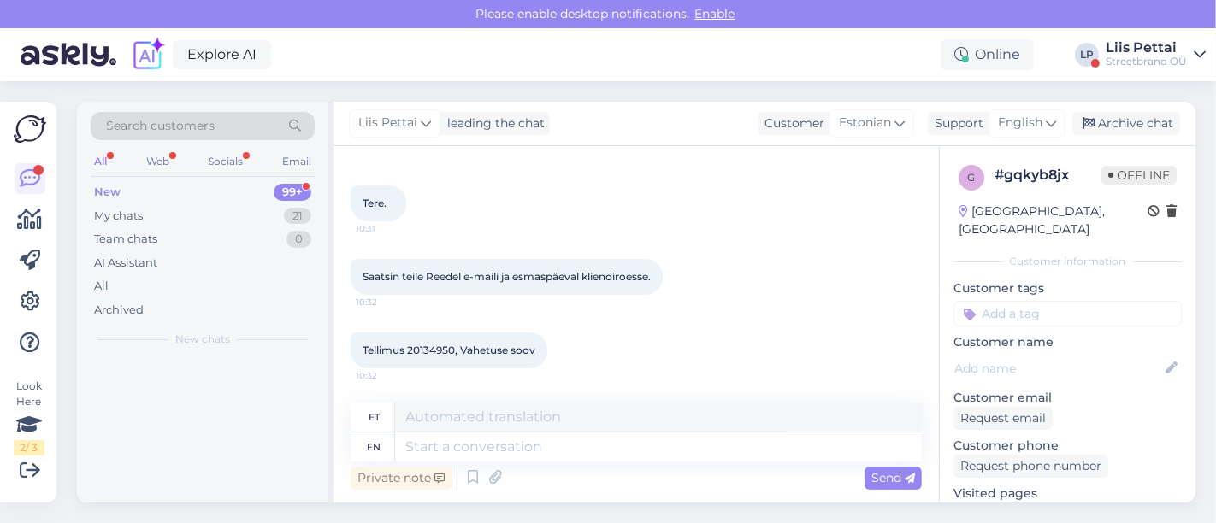
scroll to position [67, 0]
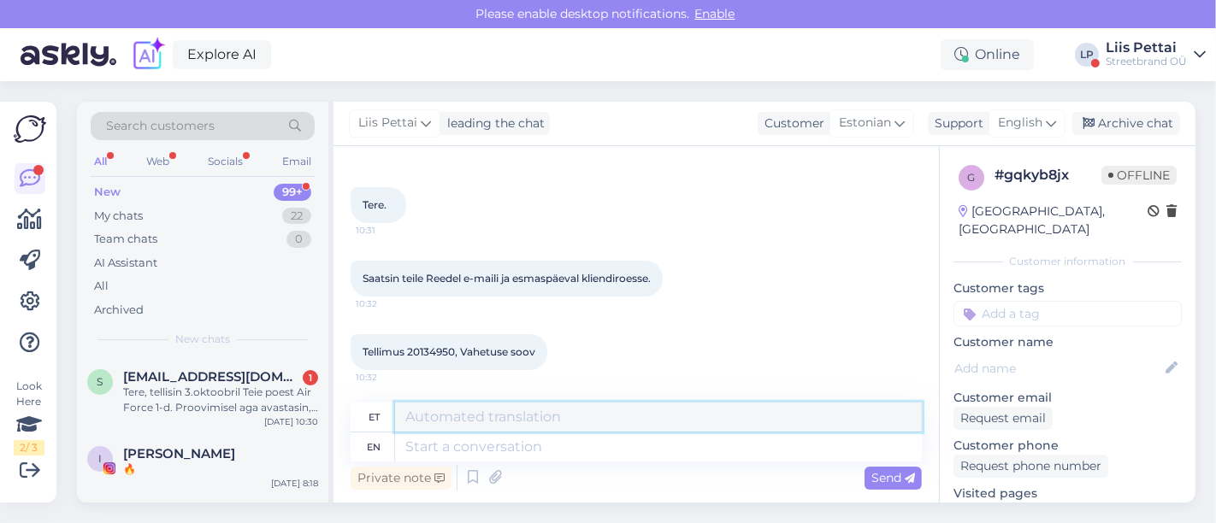
click at [554, 433] on div "et en" at bounding box center [636, 432] width 571 height 59
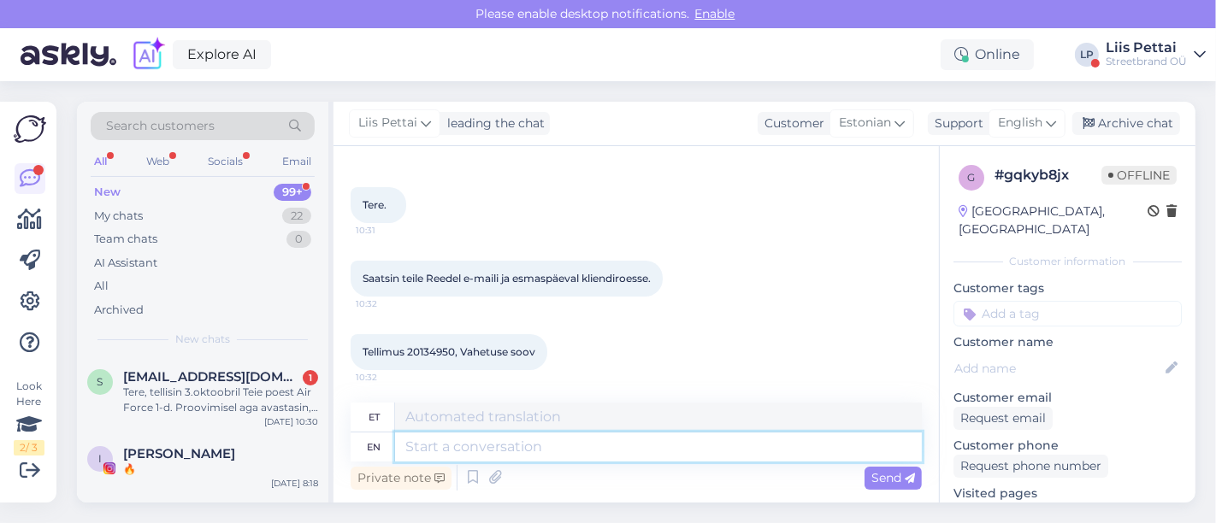
click at [554, 435] on textarea at bounding box center [658, 447] width 527 height 29
click at [554, 446] on textarea at bounding box center [658, 447] width 527 height 29
type textarea "vastasime :"
type textarea "vastusime"
type textarea "vastasime :)"
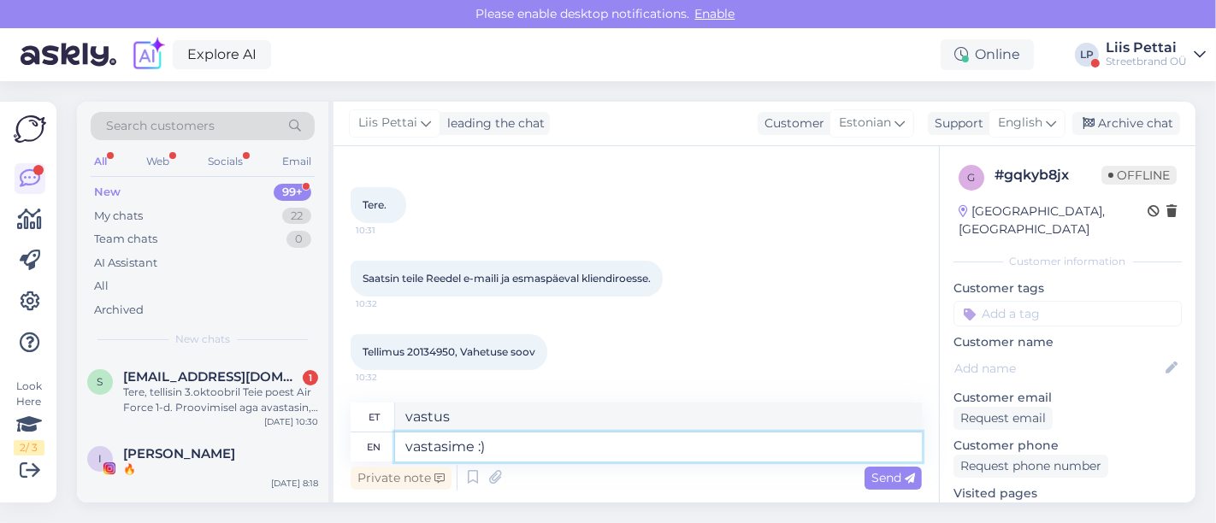
type textarea "vastus :)"
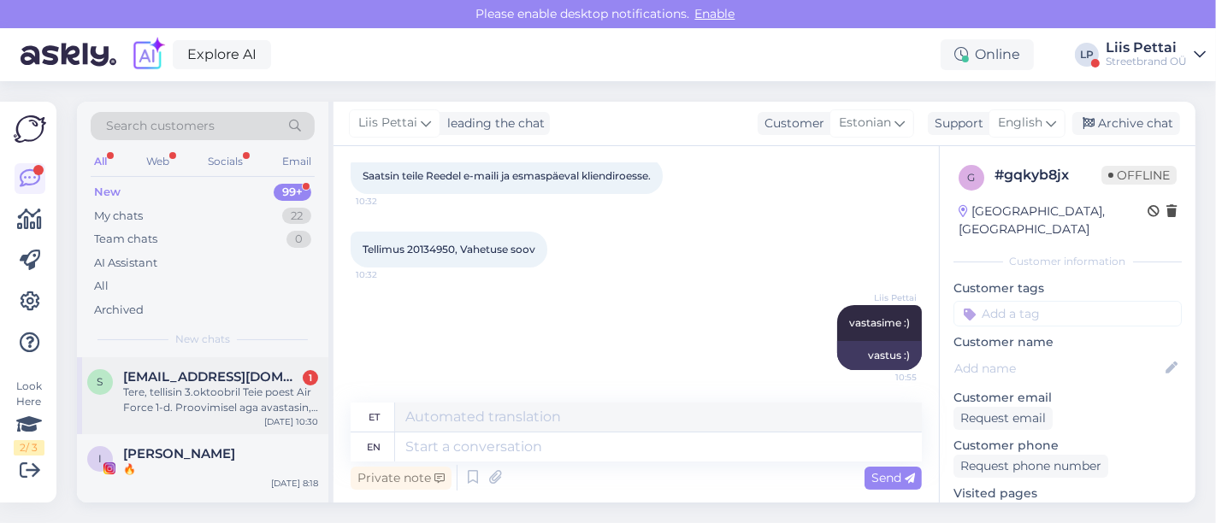
click at [239, 402] on div "Tere, tellisin 3.oktoobril Teie poest Air Force 1-d. Proovimisel aga avastasin,…" at bounding box center [220, 400] width 195 height 31
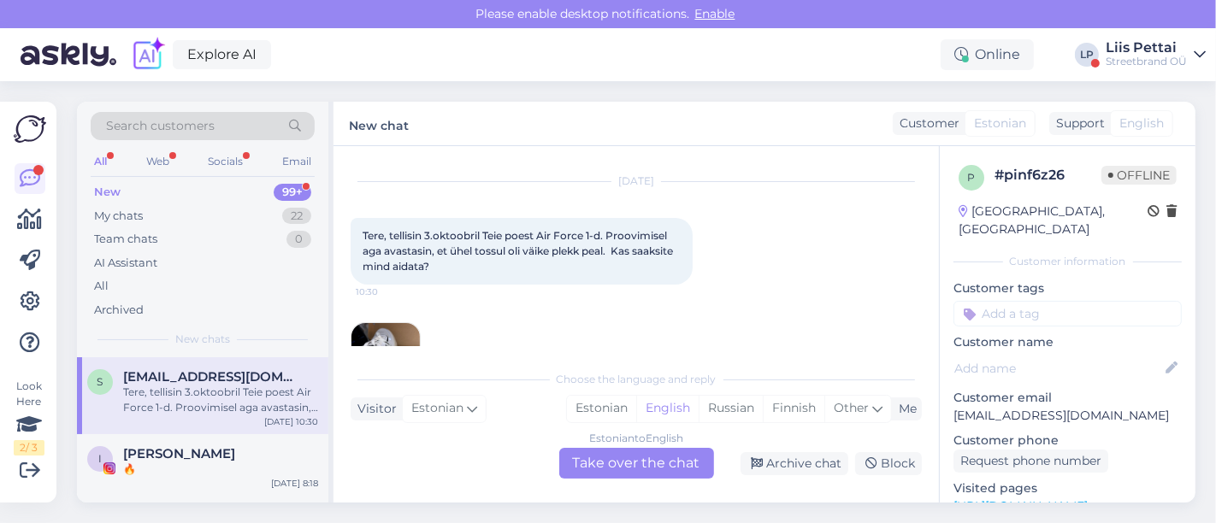
scroll to position [99, 0]
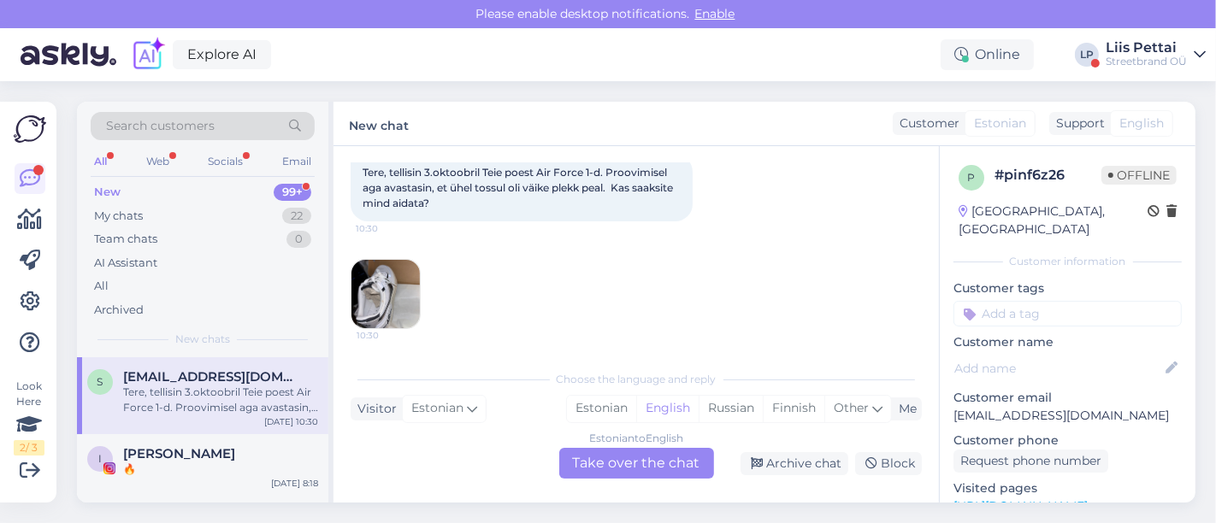
click at [411, 301] on img at bounding box center [385, 294] width 68 height 68
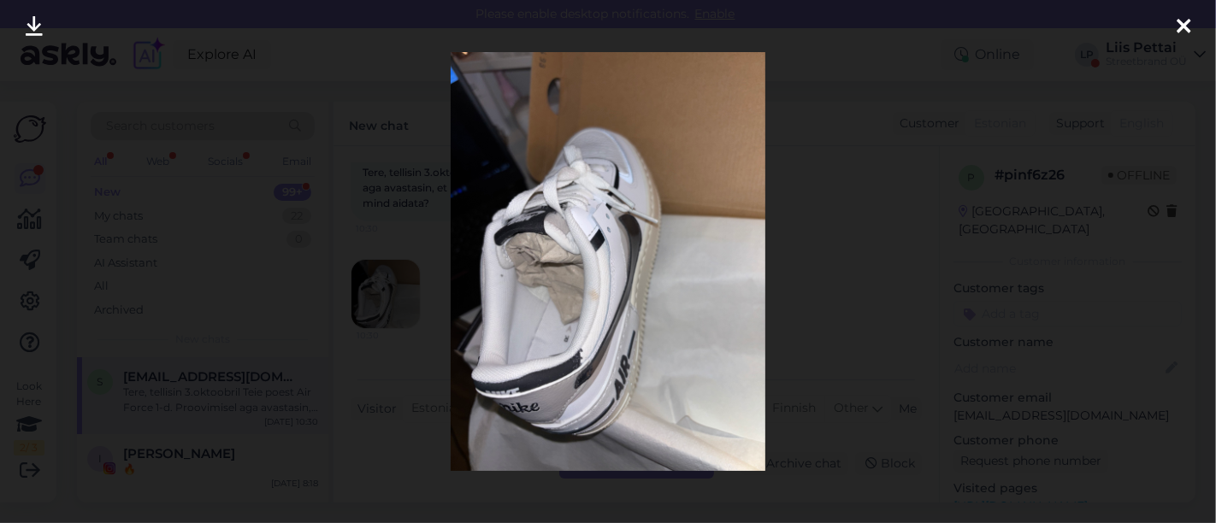
click at [344, 339] on div at bounding box center [608, 261] width 1216 height 523
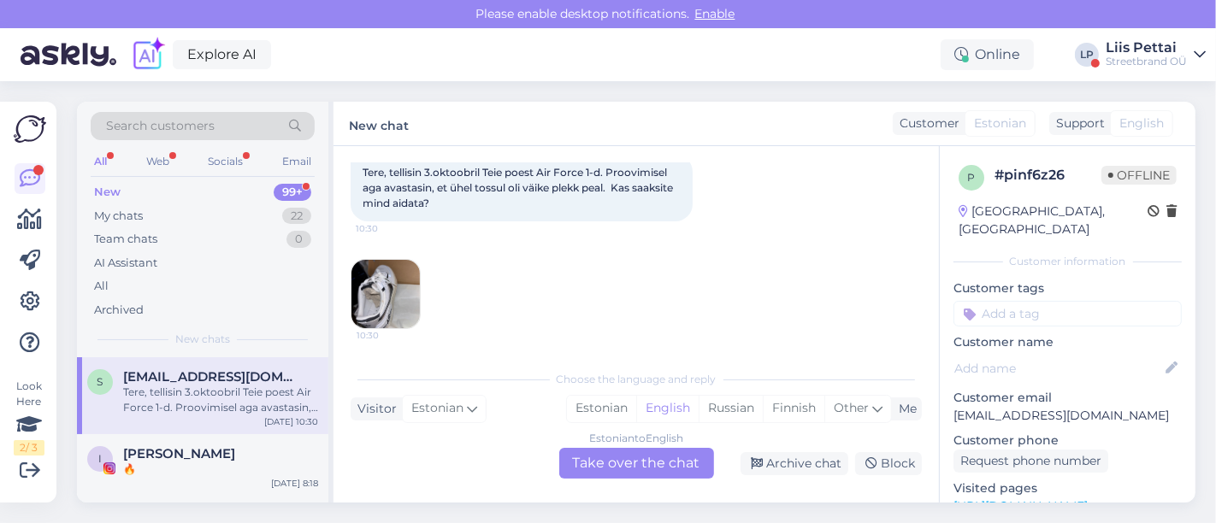
click at [628, 465] on div "Estonian to English Take over the chat" at bounding box center [636, 463] width 155 height 31
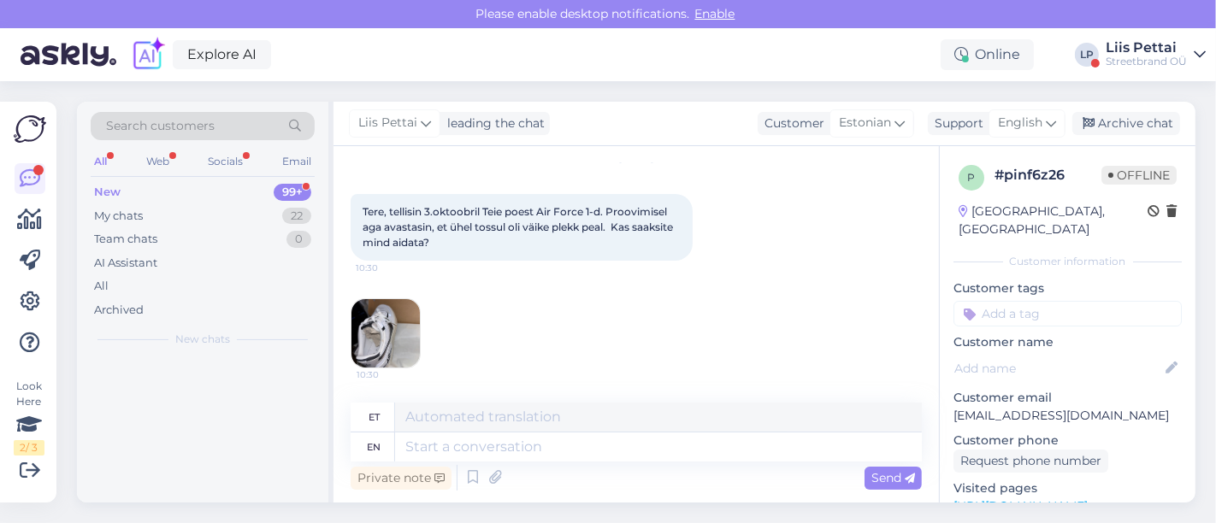
scroll to position [58, 0]
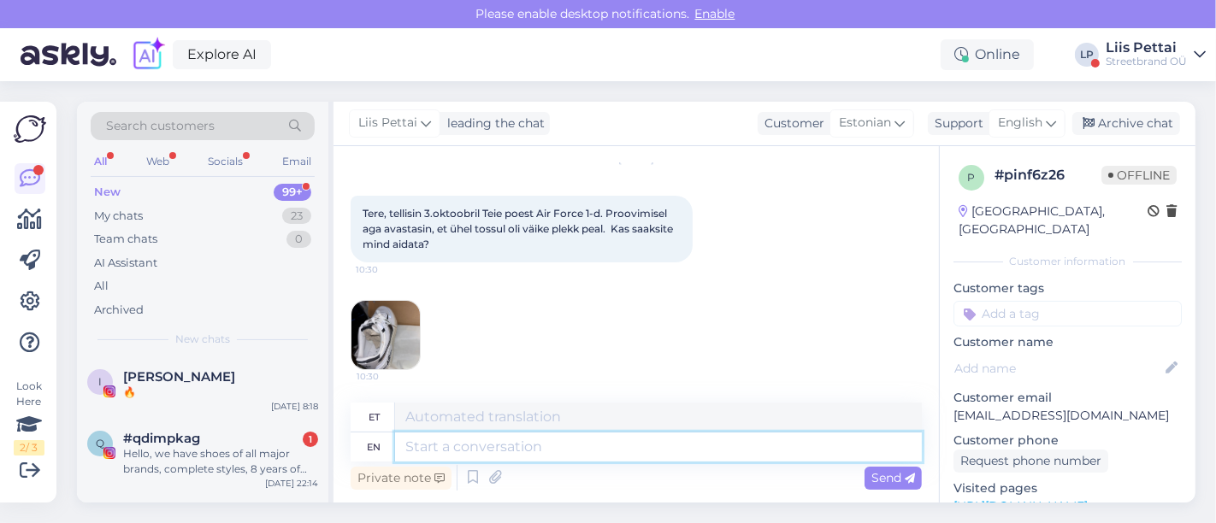
click at [594, 443] on textarea at bounding box center [658, 447] width 527 height 29
type textarea "Tellimuse number palun?"
type textarea "Tellimus"
